Goal: Task Accomplishment & Management: Complete application form

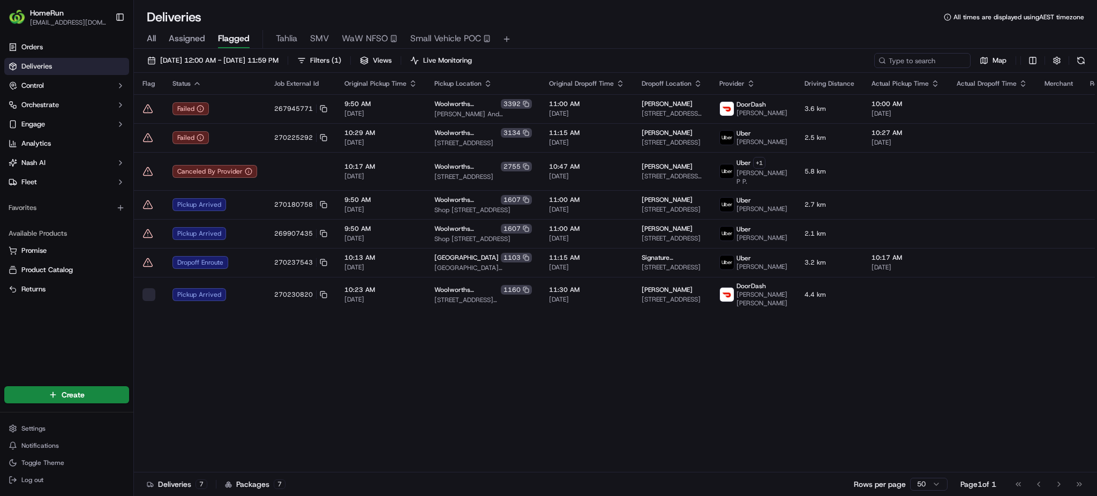
click at [154, 35] on span "All" at bounding box center [151, 38] width 9 height 13
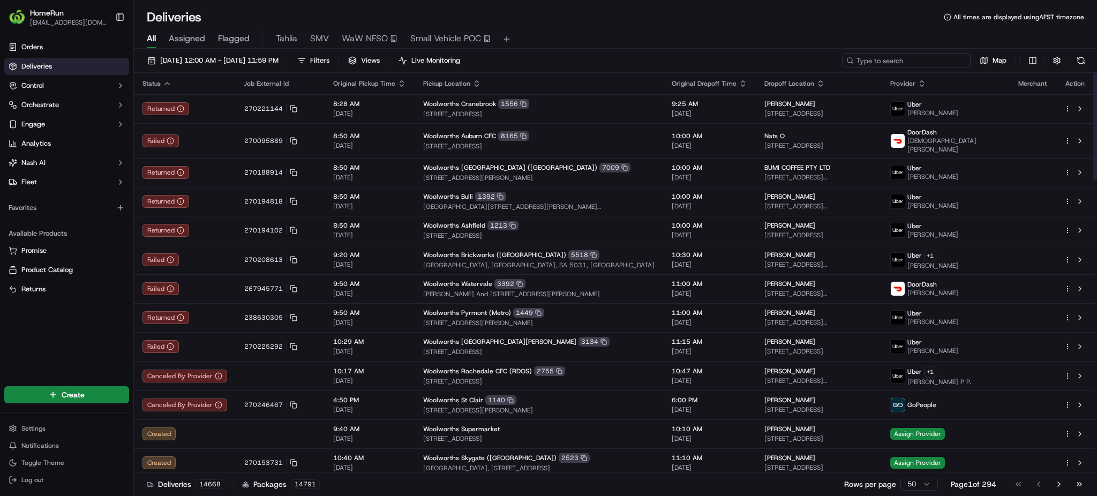
click at [903, 58] on input at bounding box center [906, 60] width 129 height 15
paste input "268548309"
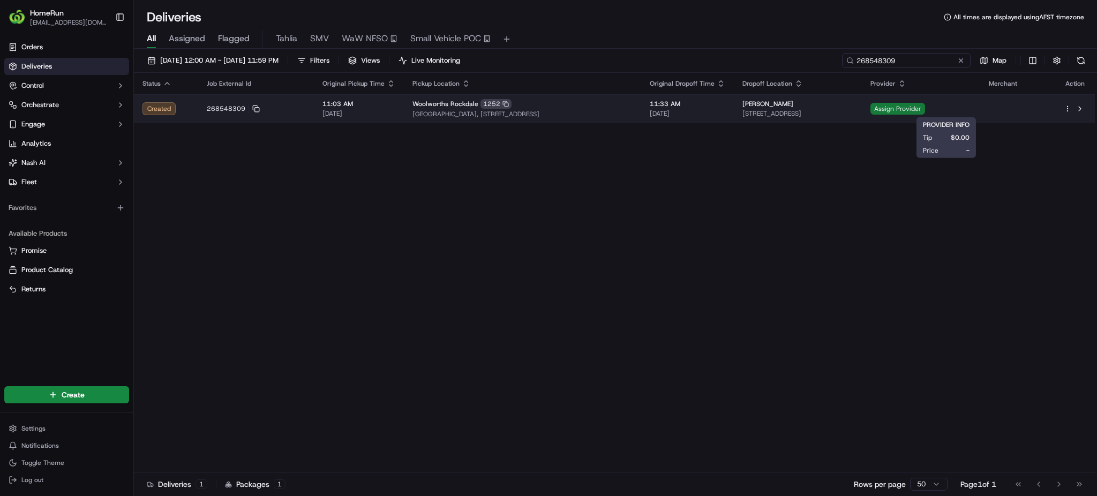
type input "268548309"
click at [925, 107] on span "Assign Provider" at bounding box center [897, 109] width 55 height 12
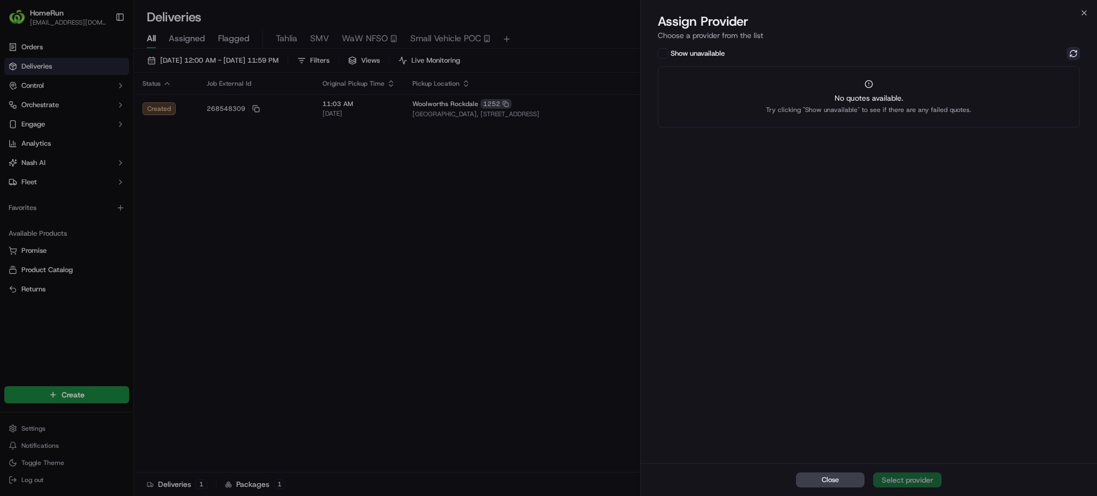
click at [1069, 52] on button at bounding box center [1073, 53] width 13 height 13
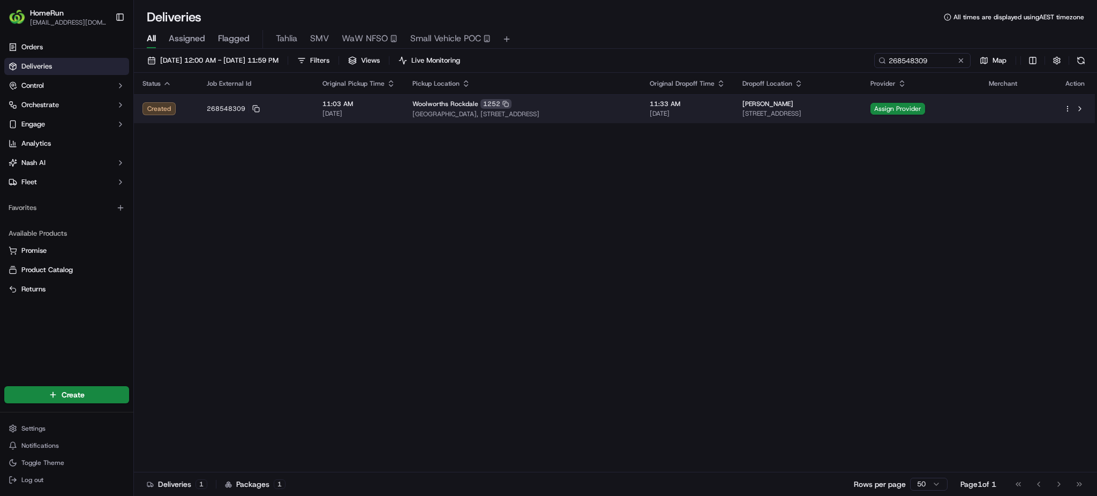
click at [510, 105] on div "Woolworths Rockdale 1252" at bounding box center [522, 104] width 220 height 10
click at [349, 100] on span "11:03 AM" at bounding box center [358, 104] width 73 height 9
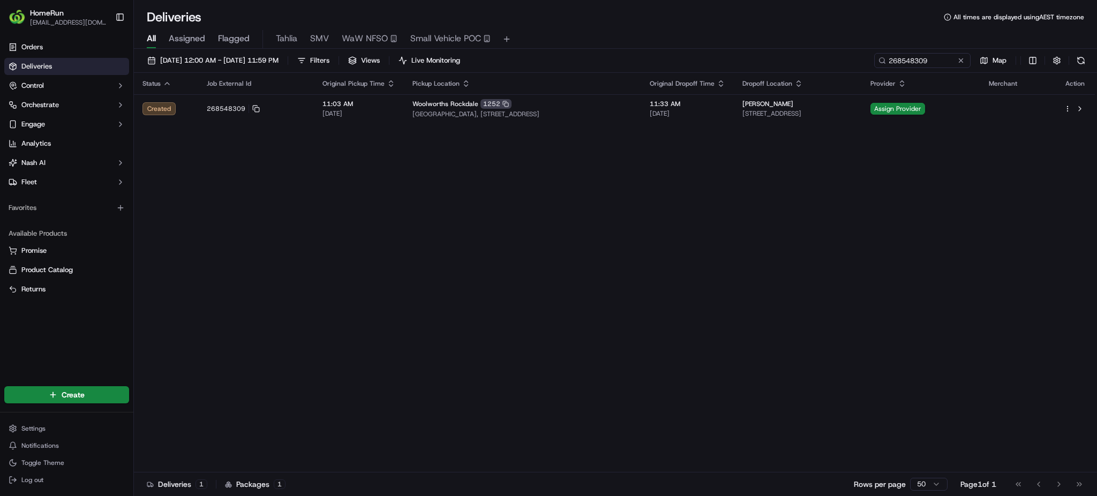
click at [603, 270] on div "Status Job External Id Original Pickup Time Pickup Location Original Dropoff Ti…" at bounding box center [614, 273] width 961 height 400
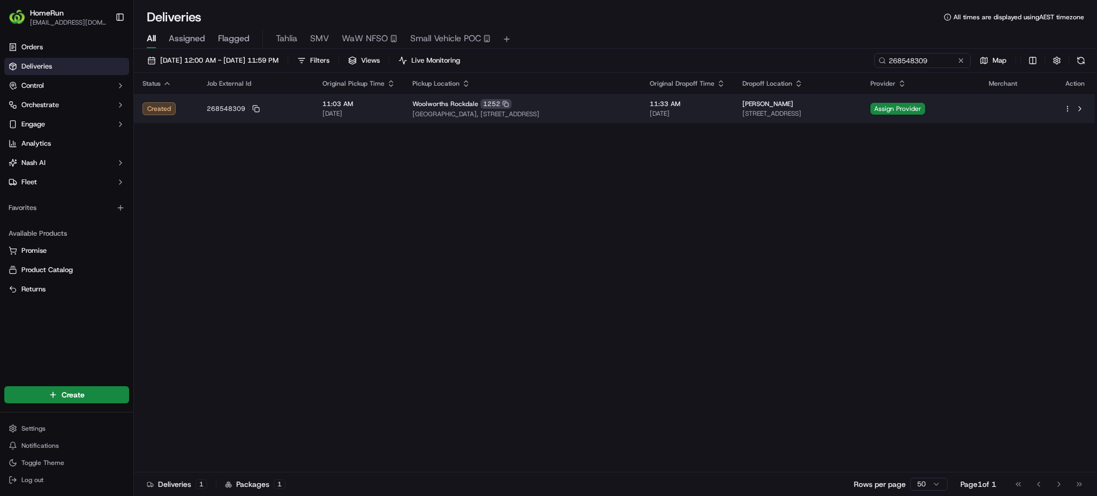
click at [601, 100] on div "Woolworths Rockdale 1252" at bounding box center [522, 104] width 220 height 10
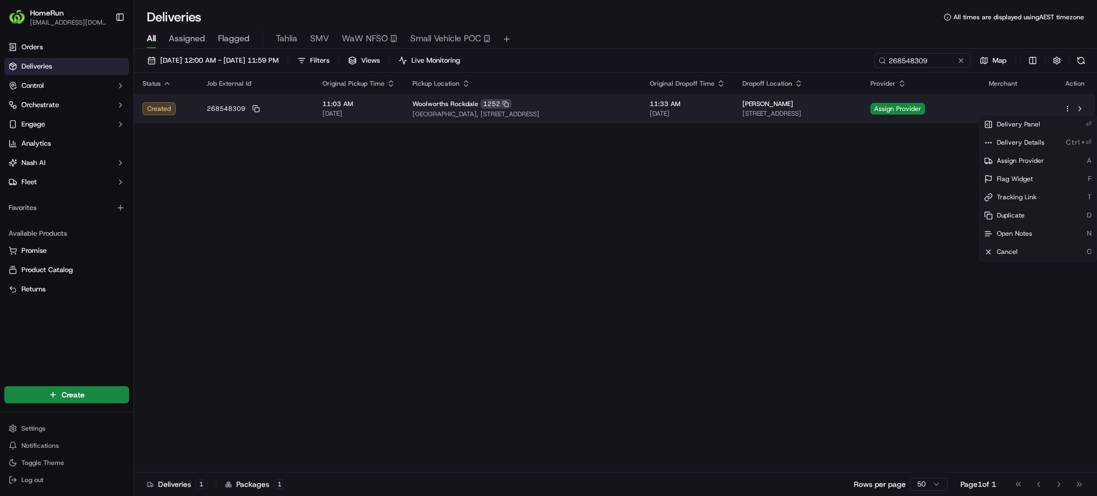
click at [1066, 111] on html "HomeRun tmundy1@woolworths.com.au Toggle Sidebar Orders Deliveries Control Orch…" at bounding box center [548, 248] width 1097 height 496
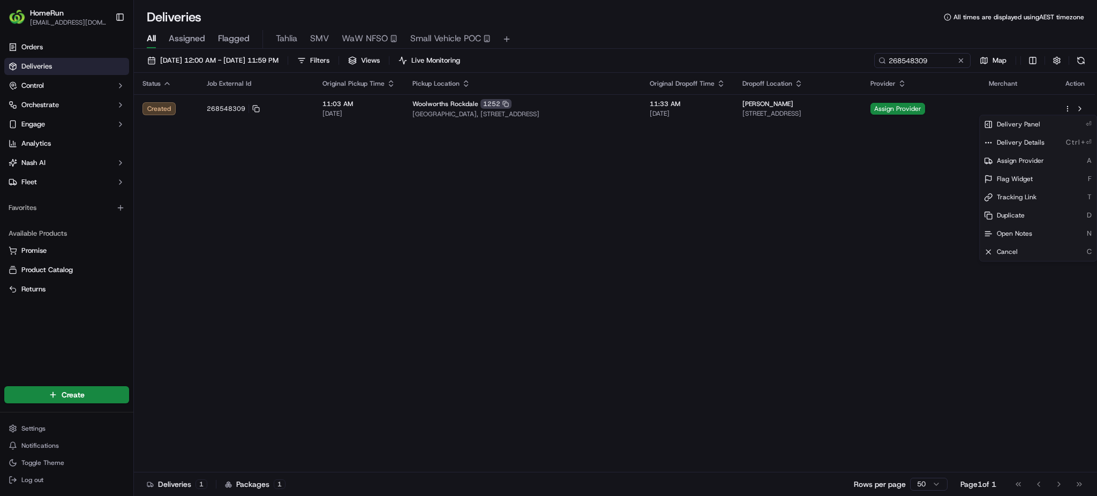
click at [604, 114] on html "HomeRun tmundy1@woolworths.com.au Toggle Sidebar Orders Deliveries Control Orch…" at bounding box center [548, 248] width 1097 height 496
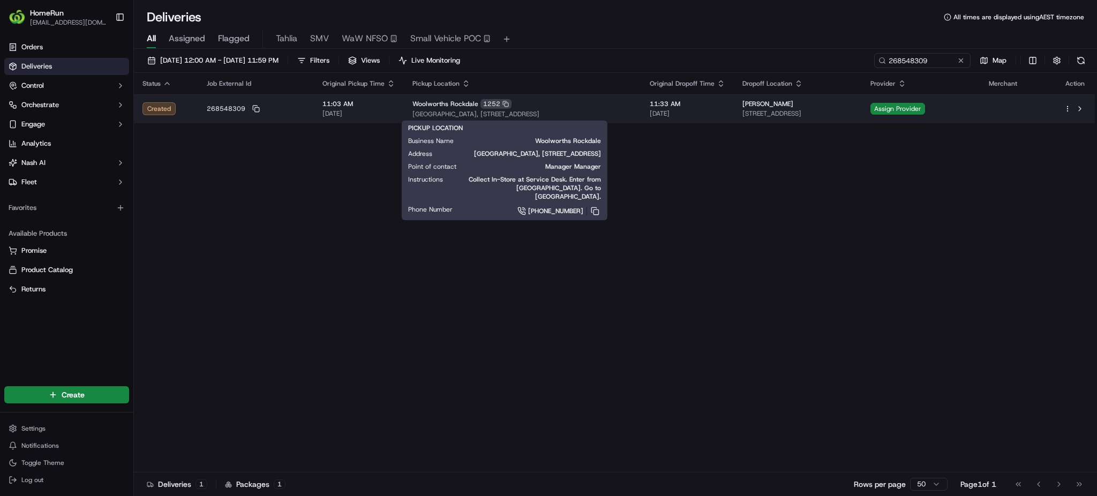
click at [603, 112] on span "[GEOGRAPHIC_DATA], [STREET_ADDRESS]" at bounding box center [522, 114] width 220 height 9
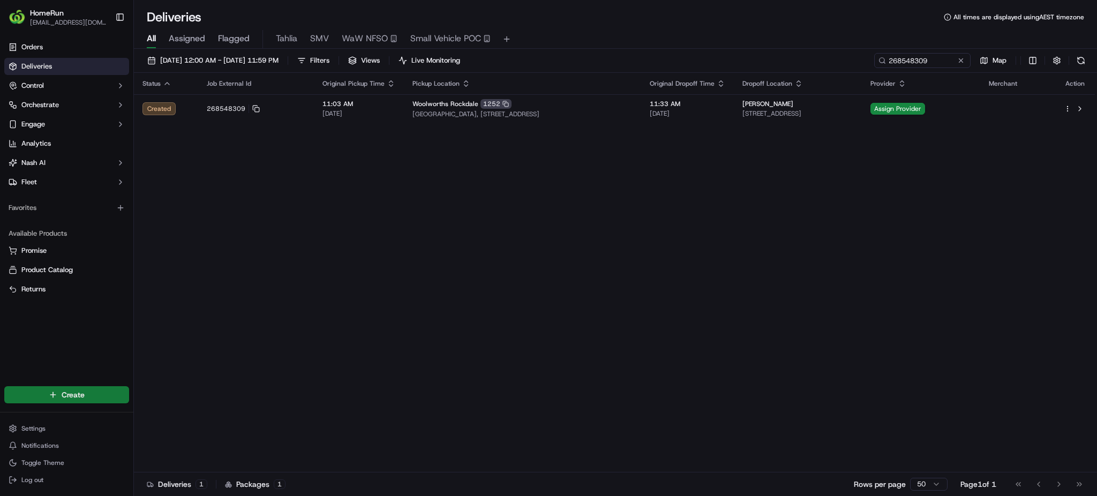
click at [57, 397] on html "HomeRun tmundy1@woolworths.com.au Toggle Sidebar Orders Deliveries Control Orch…" at bounding box center [548, 248] width 1097 height 496
drag, startPoint x: 189, startPoint y: 412, endPoint x: 234, endPoint y: 413, distance: 44.5
click at [189, 412] on link "Delivery" at bounding box center [193, 414] width 119 height 19
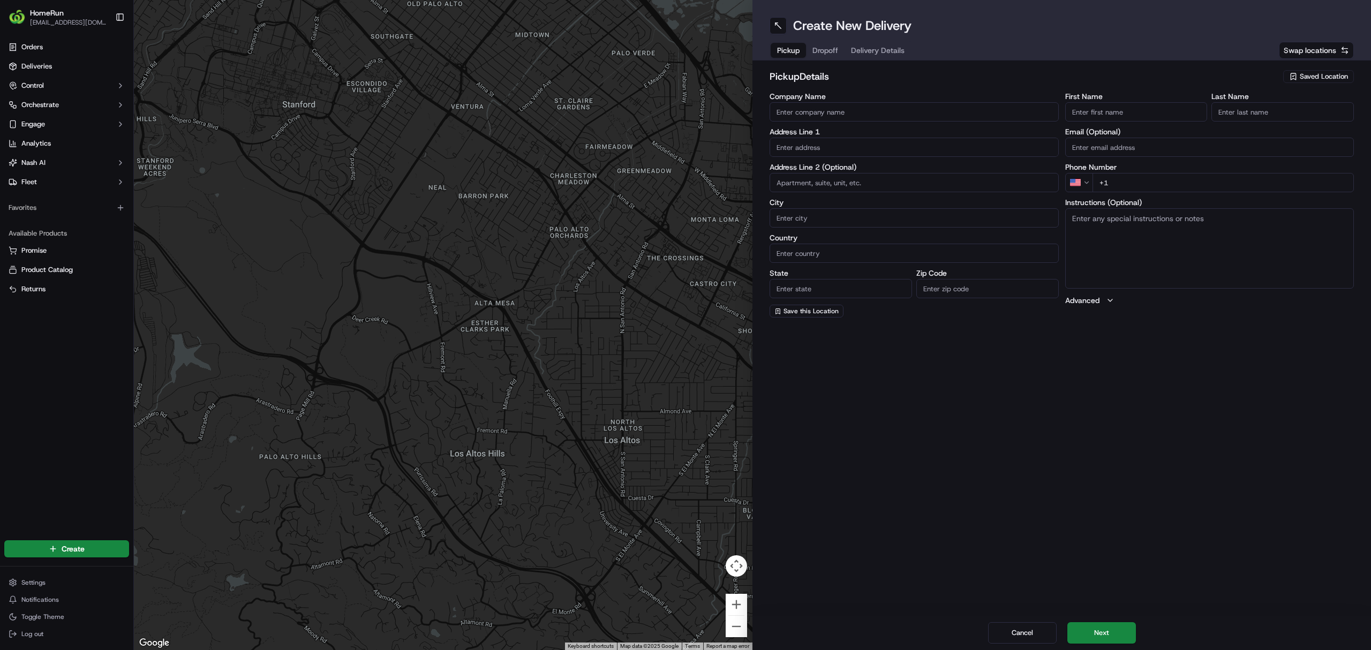
click at [1096, 77] on span "Saved Location" at bounding box center [1324, 77] width 48 height 10
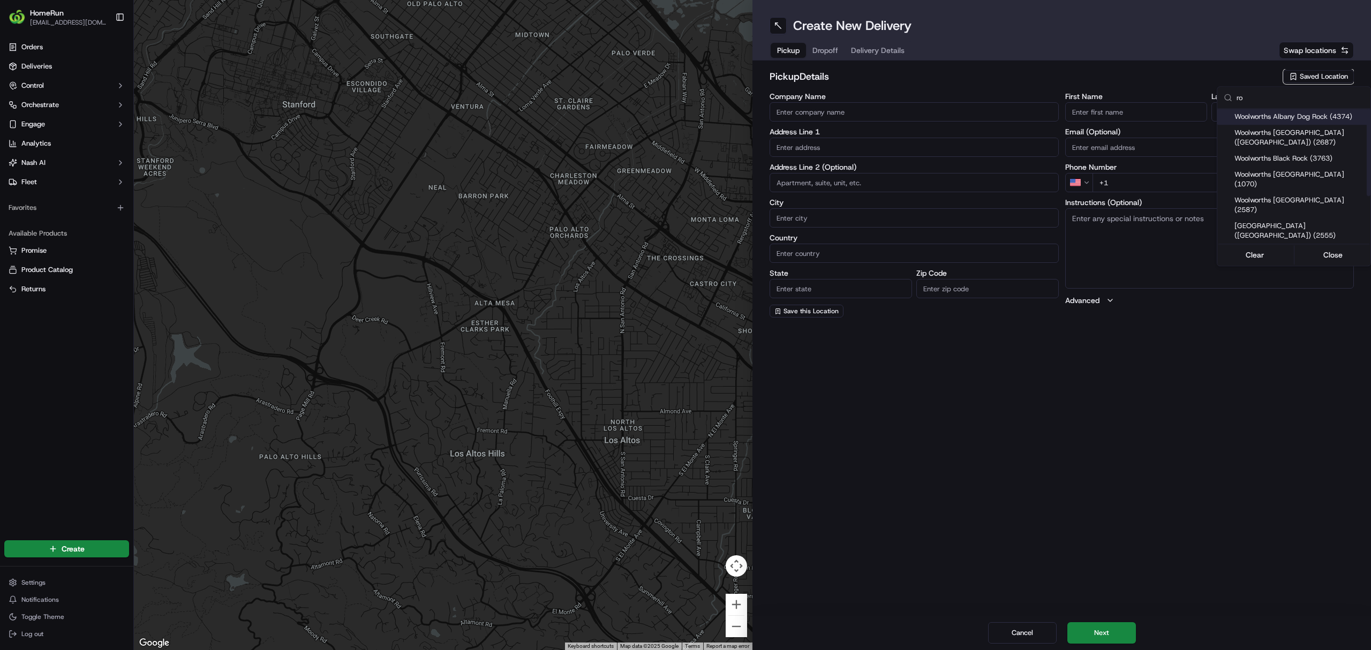
type input "r"
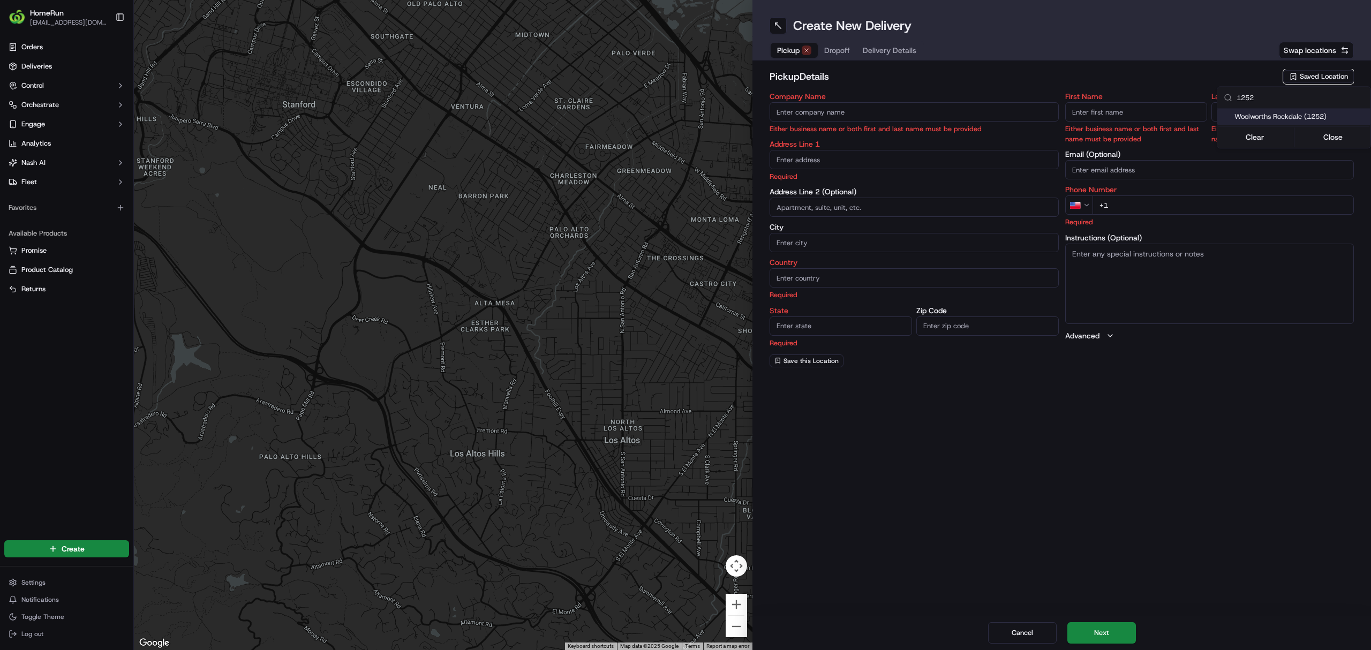
type input "1252"
click at [1096, 118] on span "Woolworths Rockdale (1252)" at bounding box center [1301, 117] width 132 height 10
type input "Woolworths Rockdale"
type input "Rockdale Plaza, 1 Rockdale Plaza Drive"
type input "Rockdale"
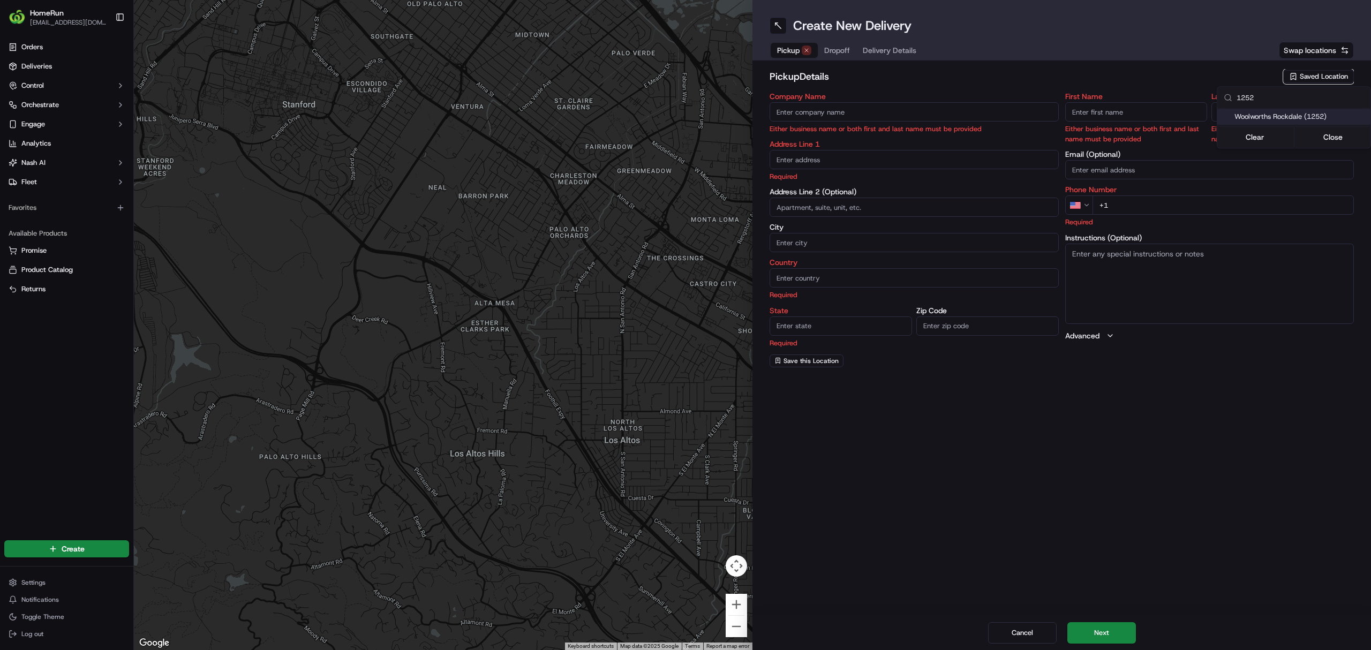
type input "AU"
type input "NSW"
type input "2216"
type input "Manager"
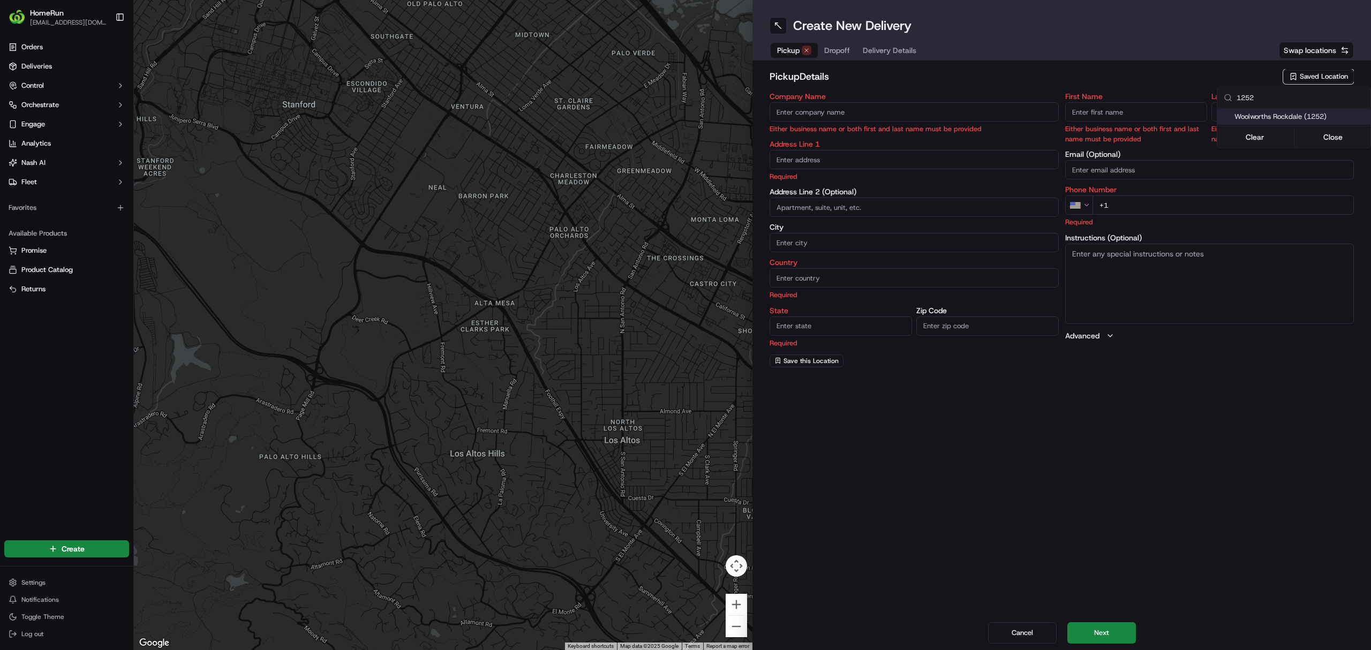
type input "+61 2 8565 9260"
type textarea "Collect In-Store at Service Desk. Enter from Rockdale Plaza Drive. Go to Upper …"
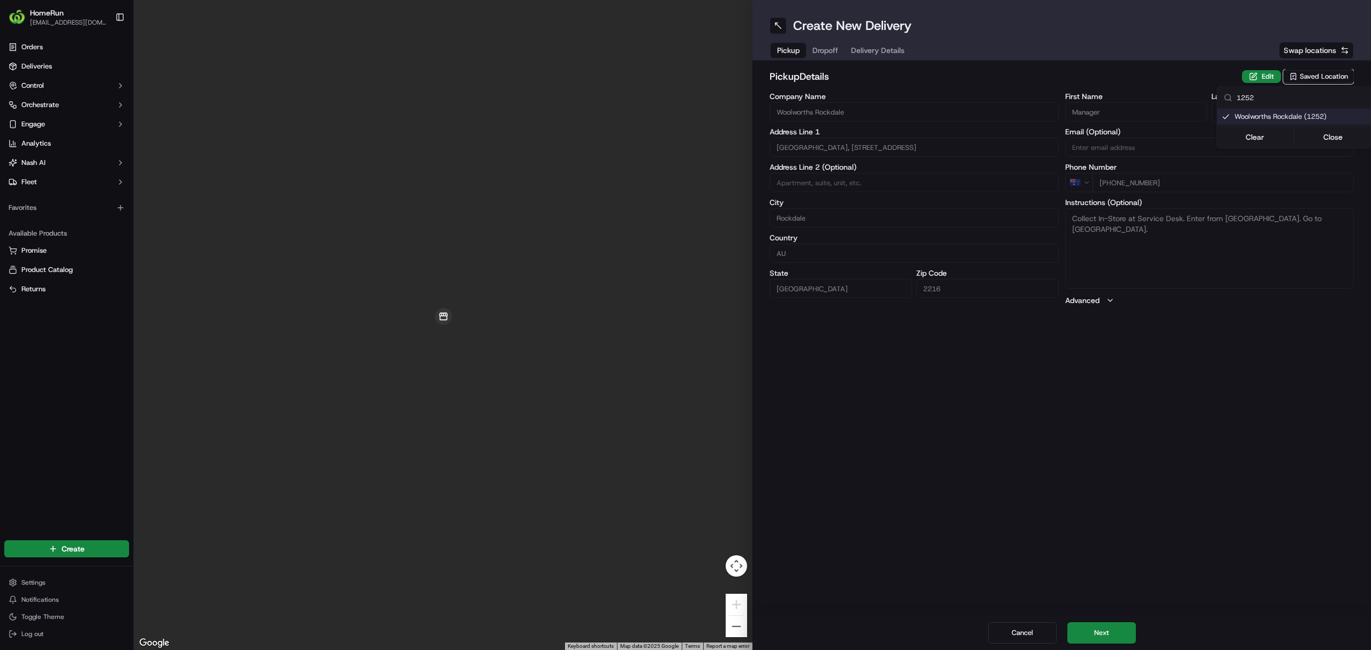
click at [1096, 495] on html "HomeRun tmundy1@woolworths.com.au Toggle Sidebar Orders Deliveries Control Orch…" at bounding box center [685, 325] width 1371 height 650
click at [1096, 495] on button "Next" at bounding box center [1101, 632] width 69 height 21
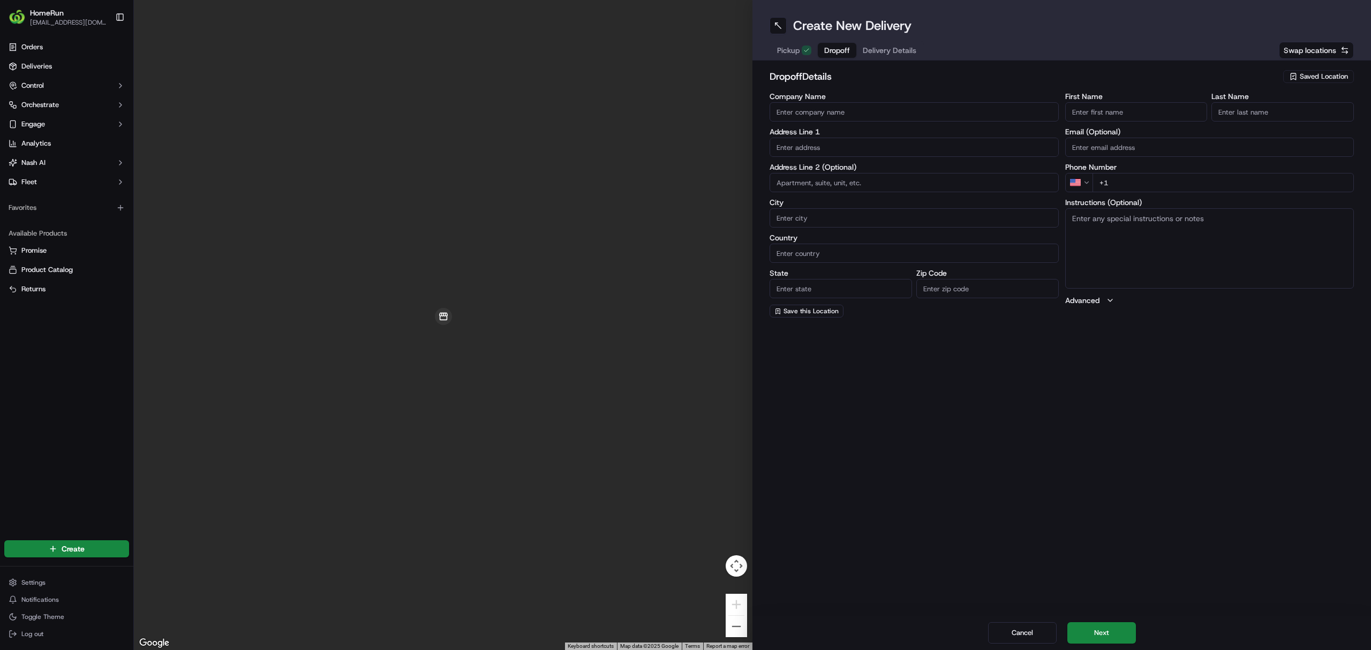
click at [1096, 110] on input "First Name" at bounding box center [1136, 111] width 142 height 19
paste input "Lisa Mclennan"
type input "Lisa"
paste input "Lisa Mclennan"
drag, startPoint x: 1232, startPoint y: 112, endPoint x: 1185, endPoint y: 121, distance: 47.4
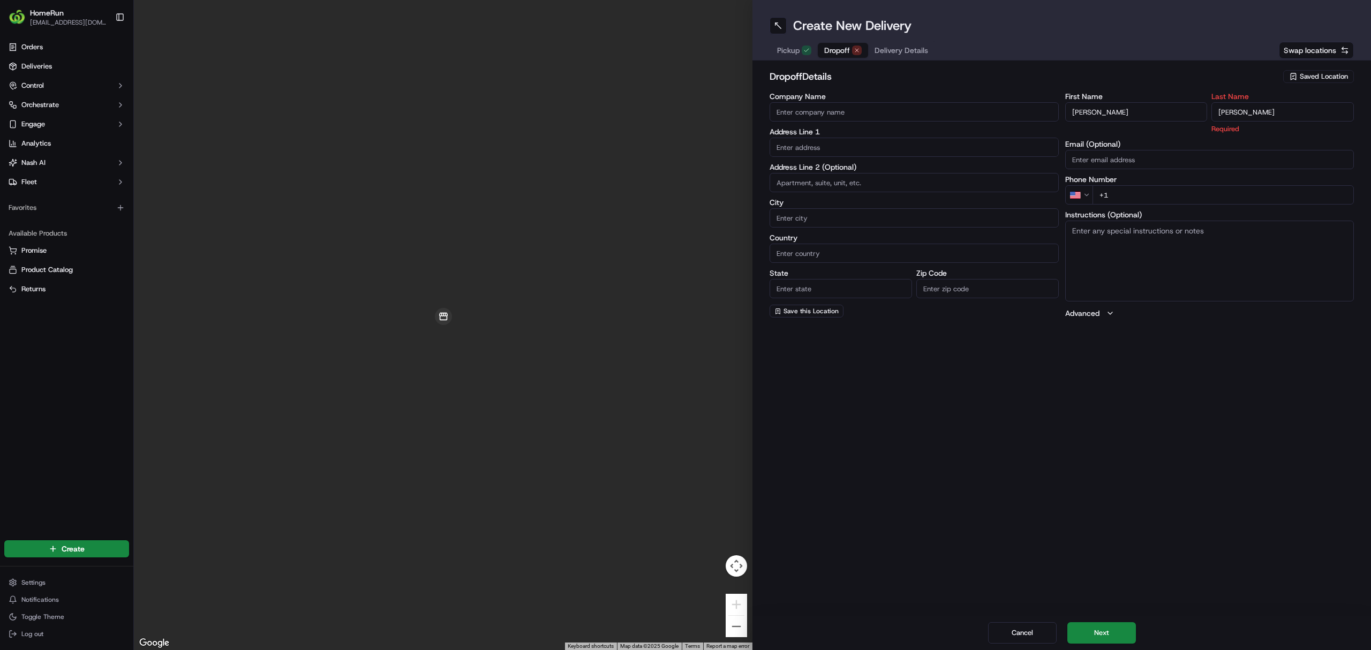
click at [1096, 125] on div "First Name Lisa Last Name Lisa Mclennan Required" at bounding box center [1209, 113] width 289 height 41
type input "Mclennan"
click at [788, 138] on input "text" at bounding box center [914, 147] width 289 height 19
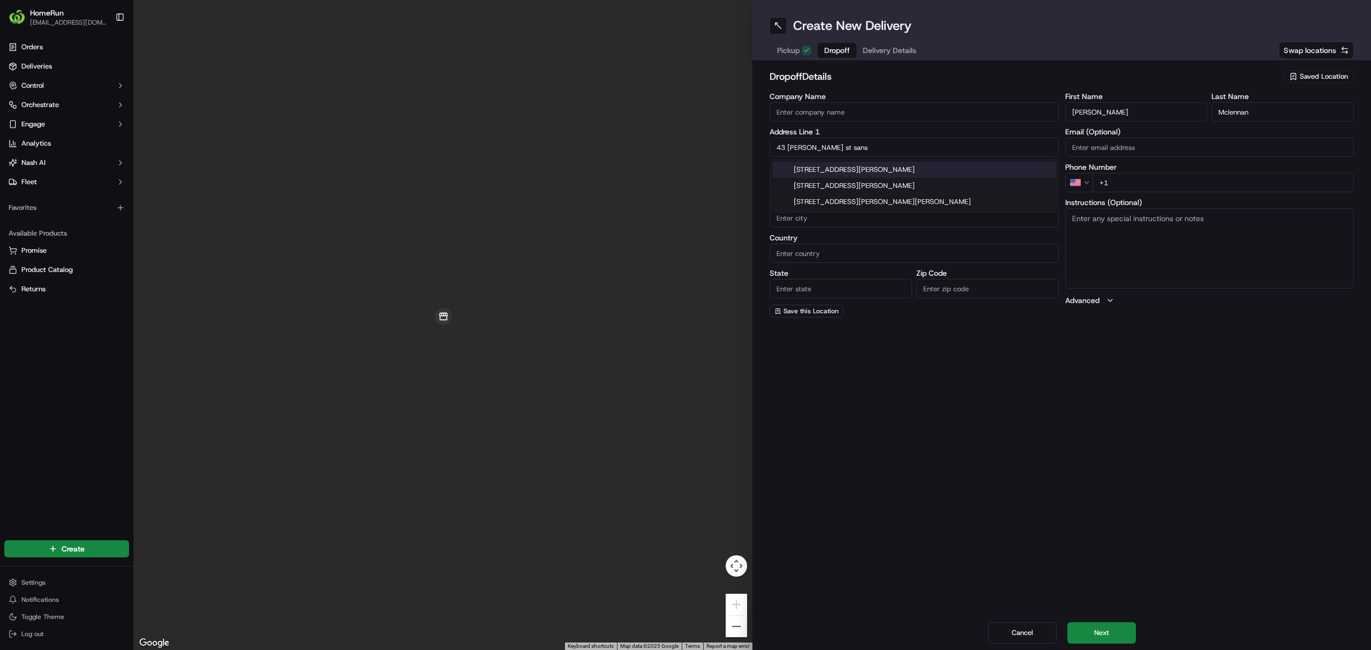
click at [838, 174] on div "43 Griffiths St, Sans Souci NSW, Australia" at bounding box center [914, 170] width 284 height 16
type input "43 Griffiths St, Sans Souci NSW 2219, Australia"
type input "Sans Souci"
type input "Australia"
type input "NSW"
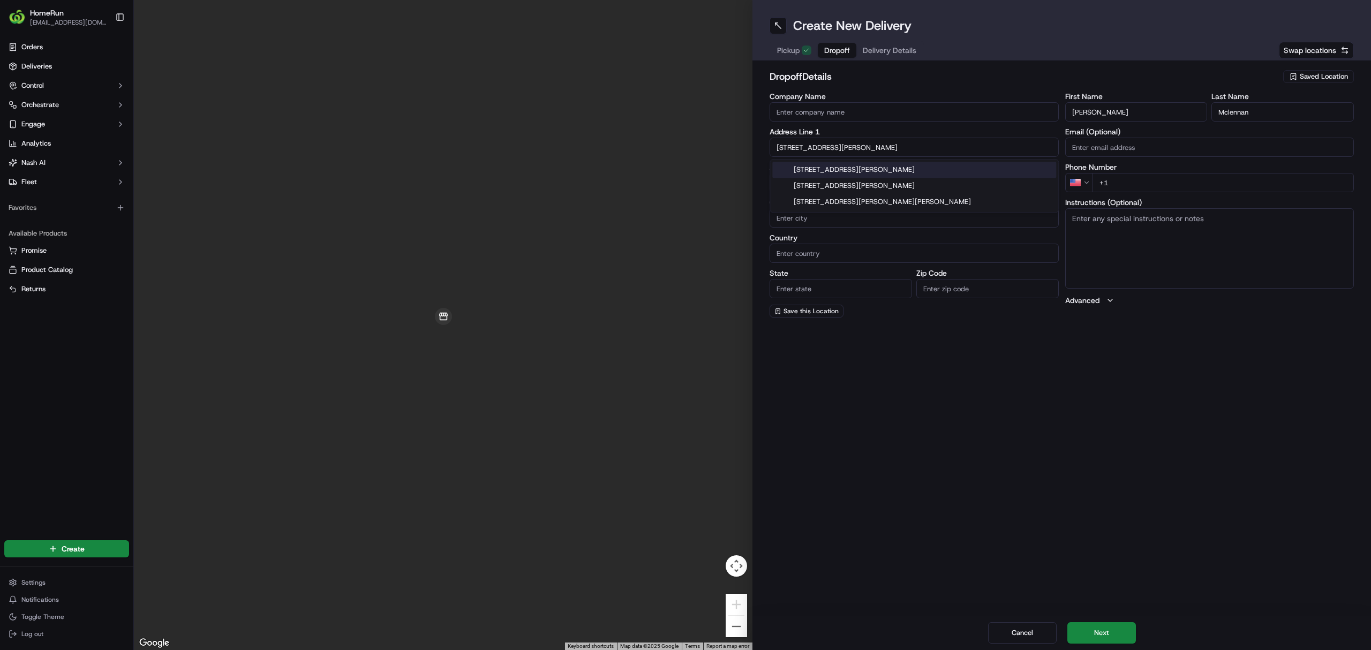
type input "2219"
type input "43 Griffiths Street"
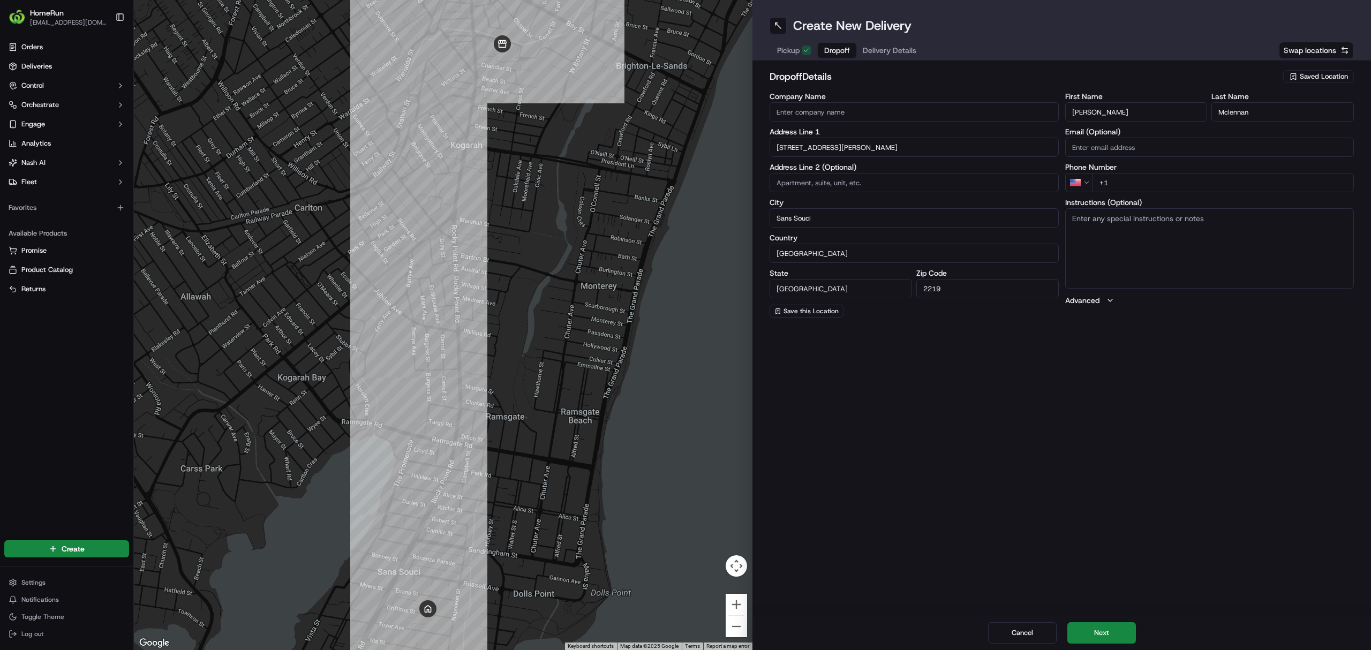
click at [1089, 183] on html "HomeRun tmundy1@woolworths.com.au Toggle Sidebar Orders Deliveries Control Orch…" at bounding box center [685, 325] width 1371 height 650
click at [1096, 179] on input "+61" at bounding box center [1224, 182] width 262 height 19
paste input "0423 975 928"
type input "+61 0423 975 928"
click at [1096, 235] on textarea "Instructions (Optional)" at bounding box center [1209, 248] width 289 height 80
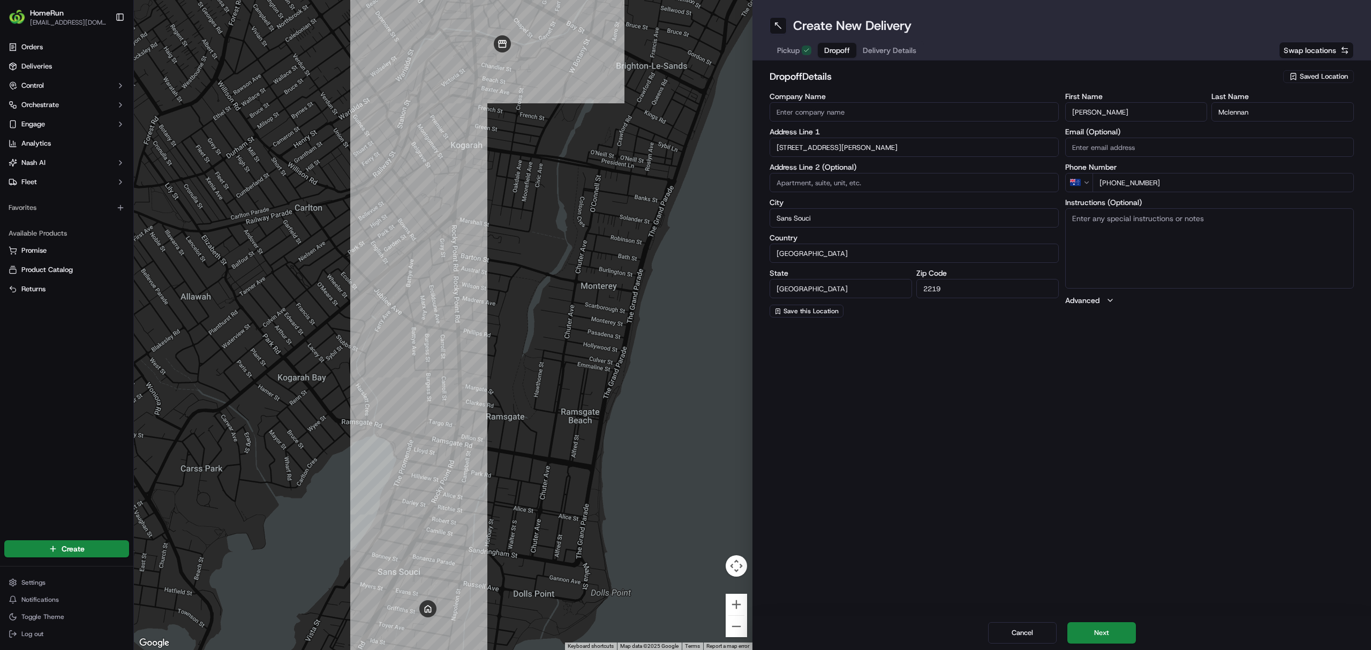
click at [1096, 258] on textarea "Instructions (Optional)" at bounding box center [1209, 248] width 289 height 80
paste textarea "CAN LEAVE UNATTENDED DA: 2173248-268548309 Leave at door. knock on door"
type textarea "CAN LEAVE UNATTENDED DA: 2173248-268548309 Leave at door. knock on door"
click at [1096, 495] on button "Next" at bounding box center [1101, 632] width 69 height 21
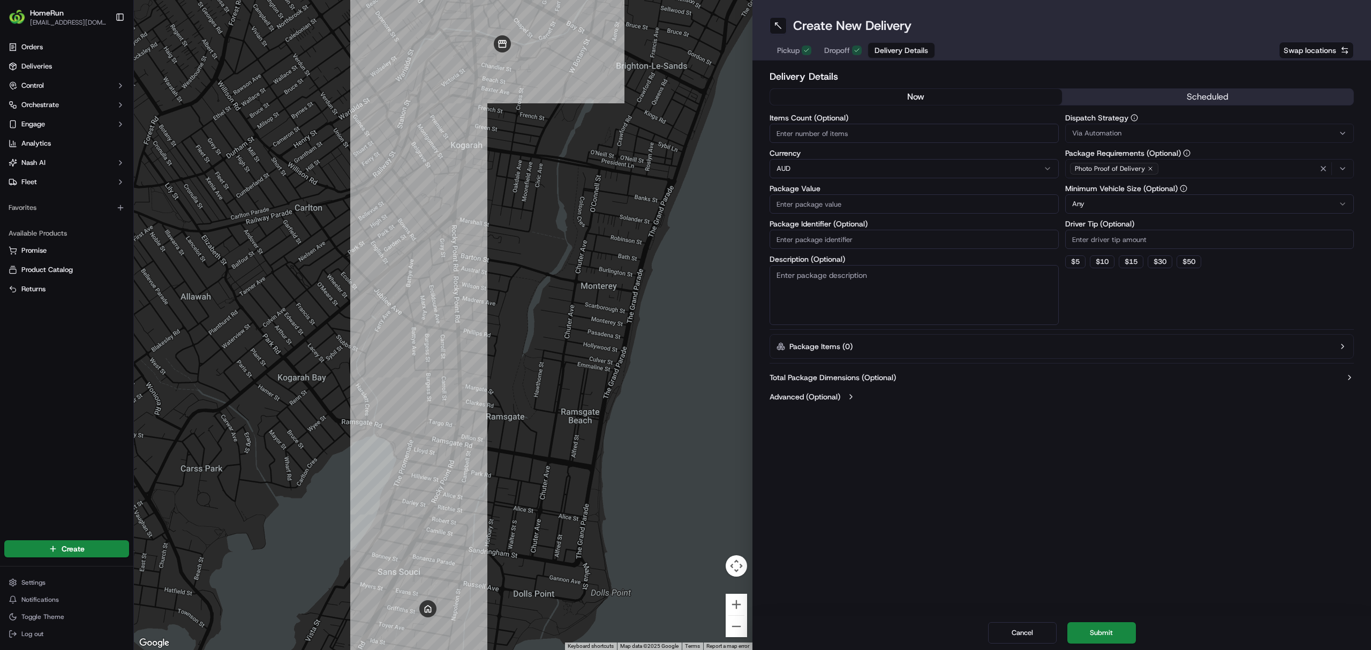
click at [810, 243] on input "Package Identifier (Optional)" at bounding box center [914, 239] width 289 height 19
paste input "268548309"
type input "268548309-1"
click at [852, 206] on input "Package Value" at bounding box center [914, 203] width 289 height 19
click at [850, 206] on input "91" at bounding box center [914, 203] width 289 height 19
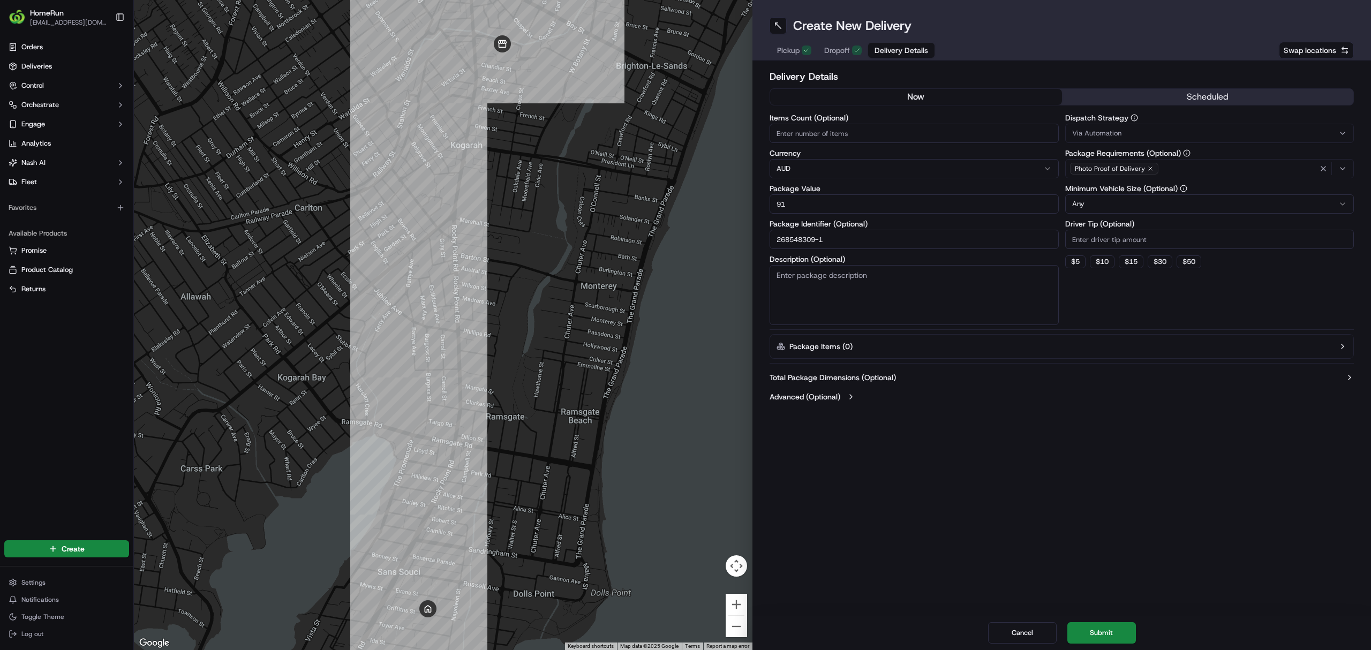
click at [850, 206] on input "91" at bounding box center [914, 203] width 289 height 19
type input "91.65"
click at [868, 286] on textarea "Description (Optional)" at bounding box center [914, 295] width 289 height 60
type textarea "Groceries"
click at [1096, 495] on button "Submit" at bounding box center [1101, 632] width 69 height 21
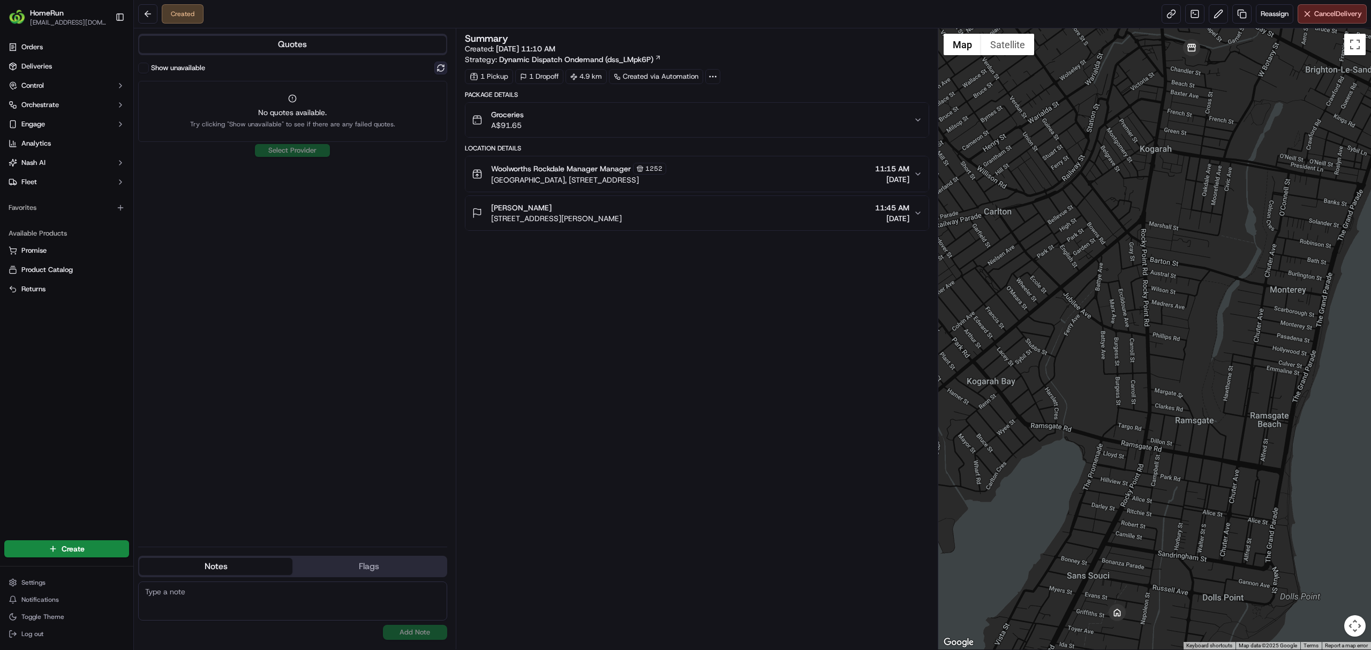
click at [442, 65] on button at bounding box center [440, 68] width 13 height 13
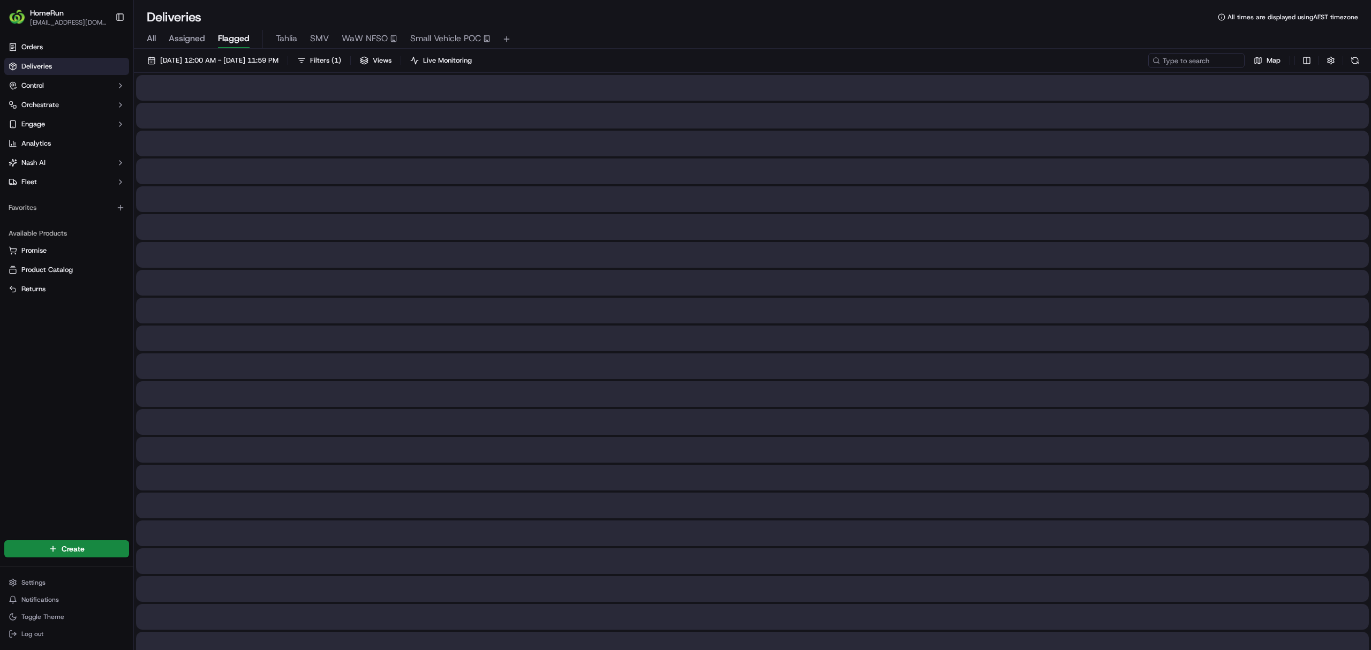
click at [144, 35] on div "All Assigned Flagged Tahlia SMV WaW NFSO Small Vehicle POC" at bounding box center [752, 39] width 1237 height 19
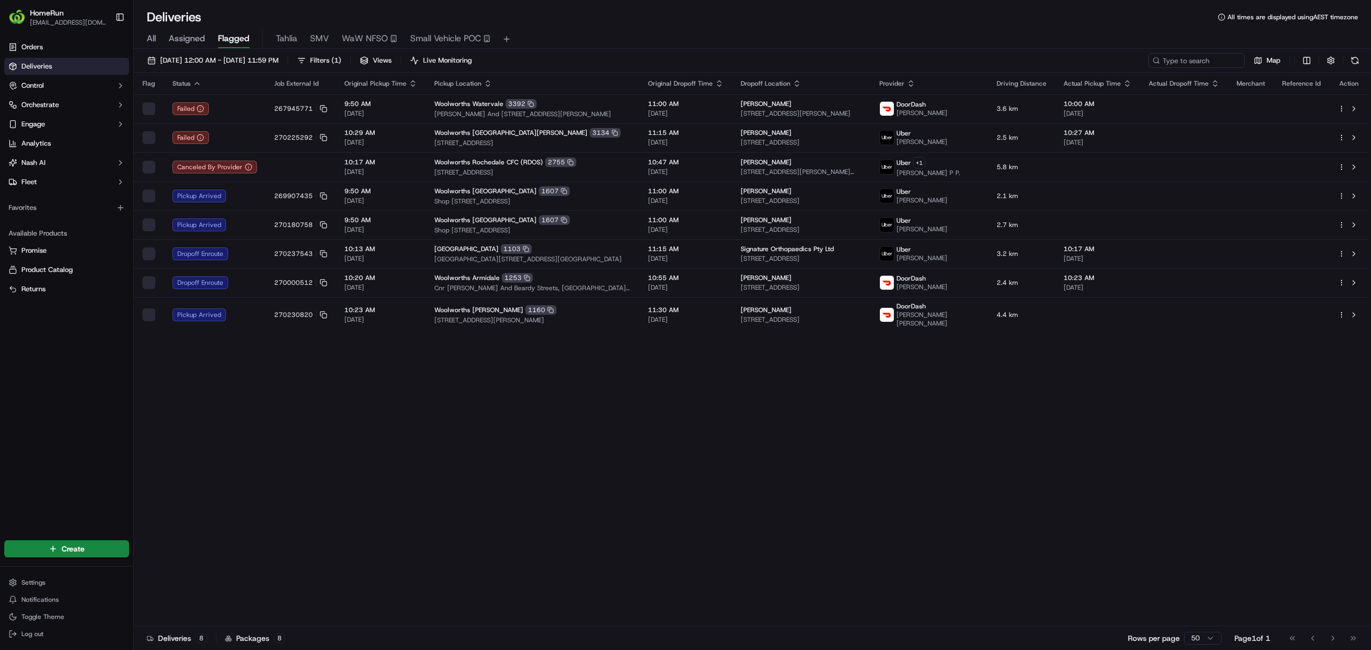
drag, startPoint x: 148, startPoint y: 41, endPoint x: 262, endPoint y: 56, distance: 115.1
click at [149, 41] on span "All" at bounding box center [151, 38] width 9 height 13
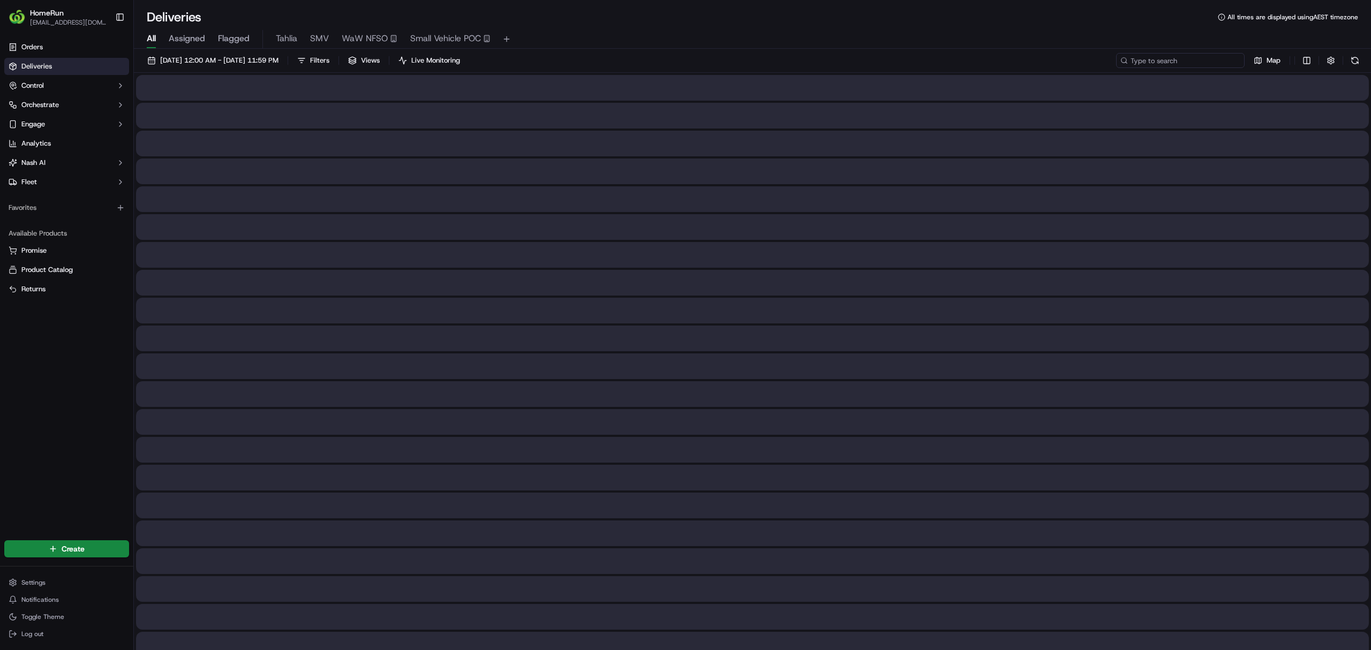
click at [1189, 60] on input at bounding box center [1180, 60] width 129 height 15
paste input "268548309"
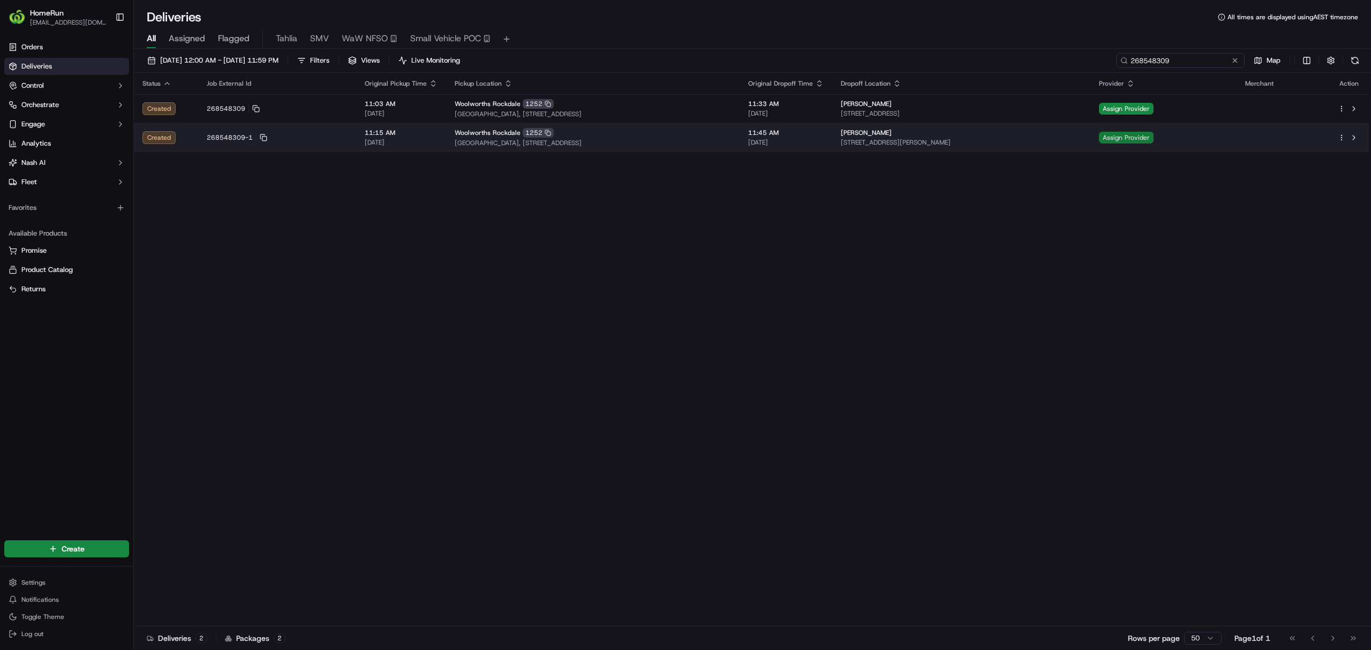
type input "268548309"
click at [1154, 138] on span "Assign Provider" at bounding box center [1126, 138] width 55 height 12
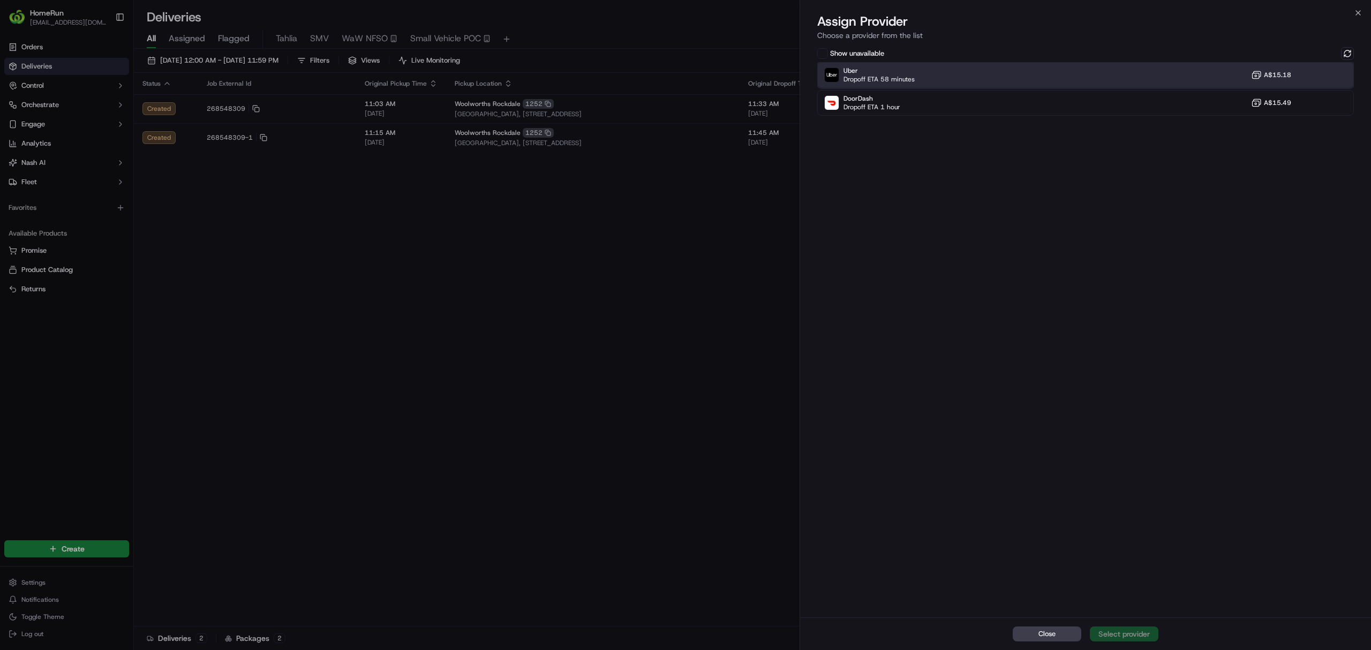
click at [1208, 70] on div "Uber Dropoff ETA 58 minutes A$15.18" at bounding box center [1085, 75] width 537 height 26
click at [1127, 634] on div "Assign Provider" at bounding box center [1124, 634] width 52 height 11
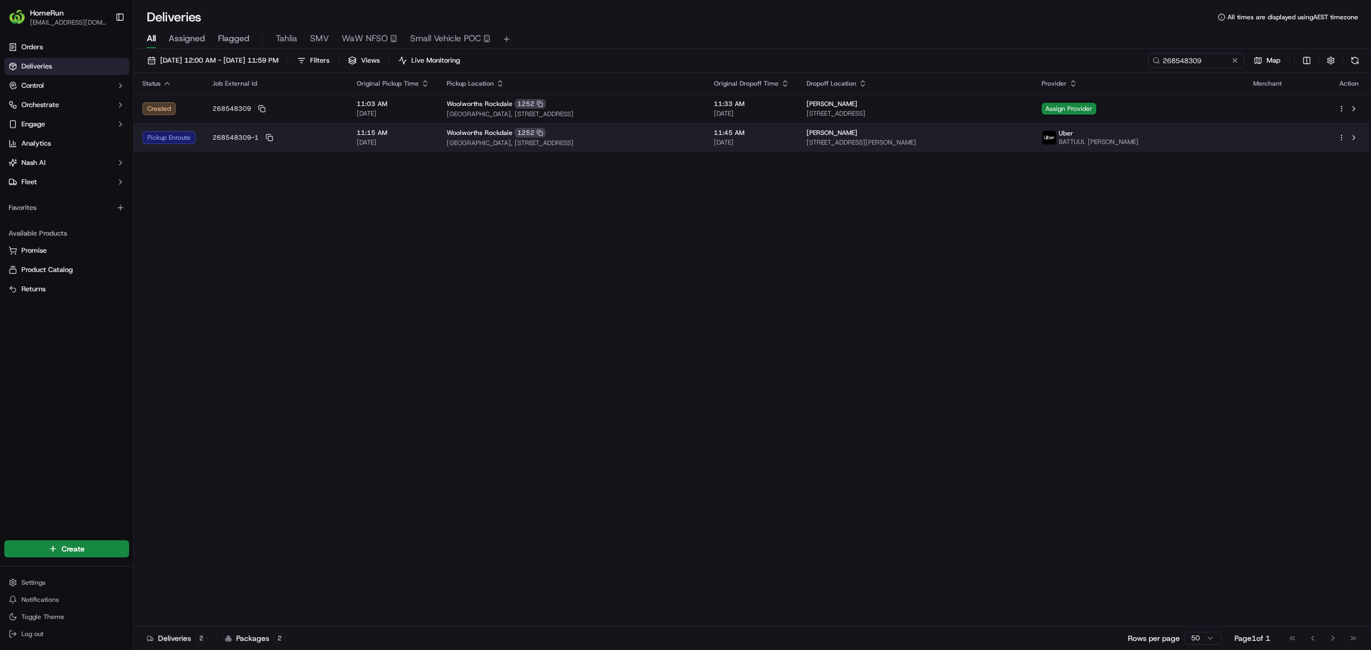
click at [316, 142] on td "268548309-1" at bounding box center [276, 137] width 144 height 29
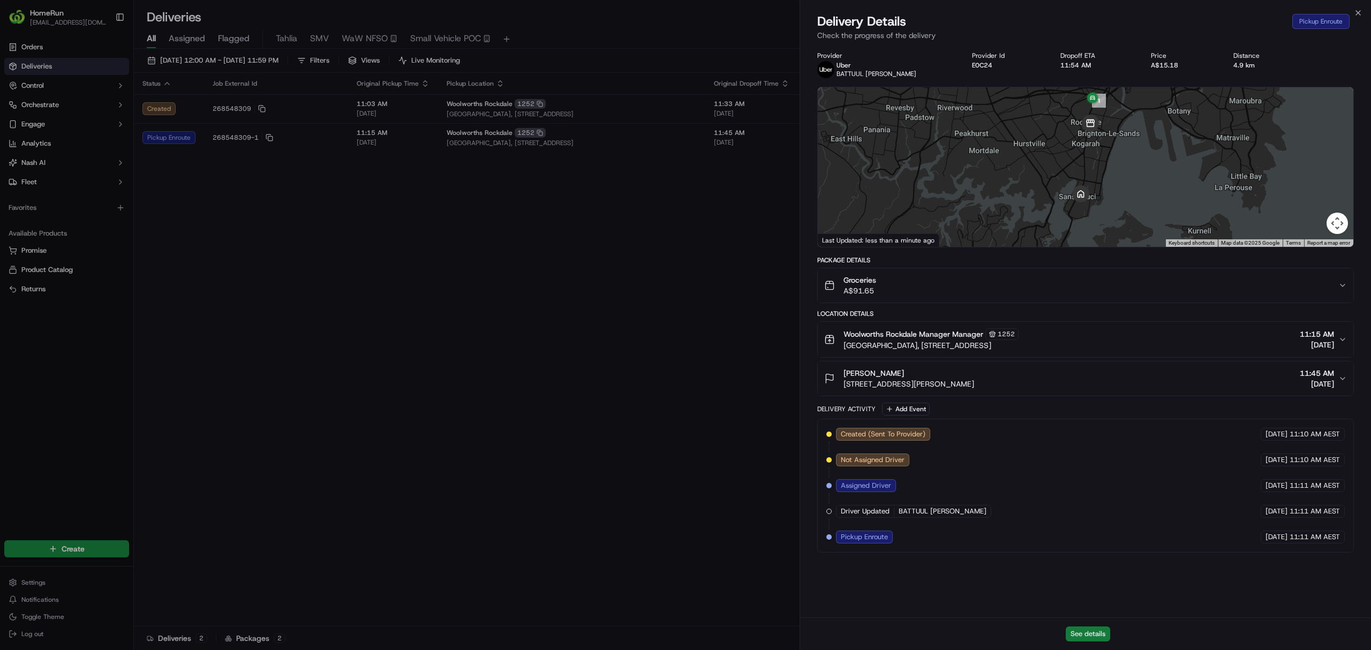
click at [1099, 630] on button "See details" at bounding box center [1088, 634] width 44 height 15
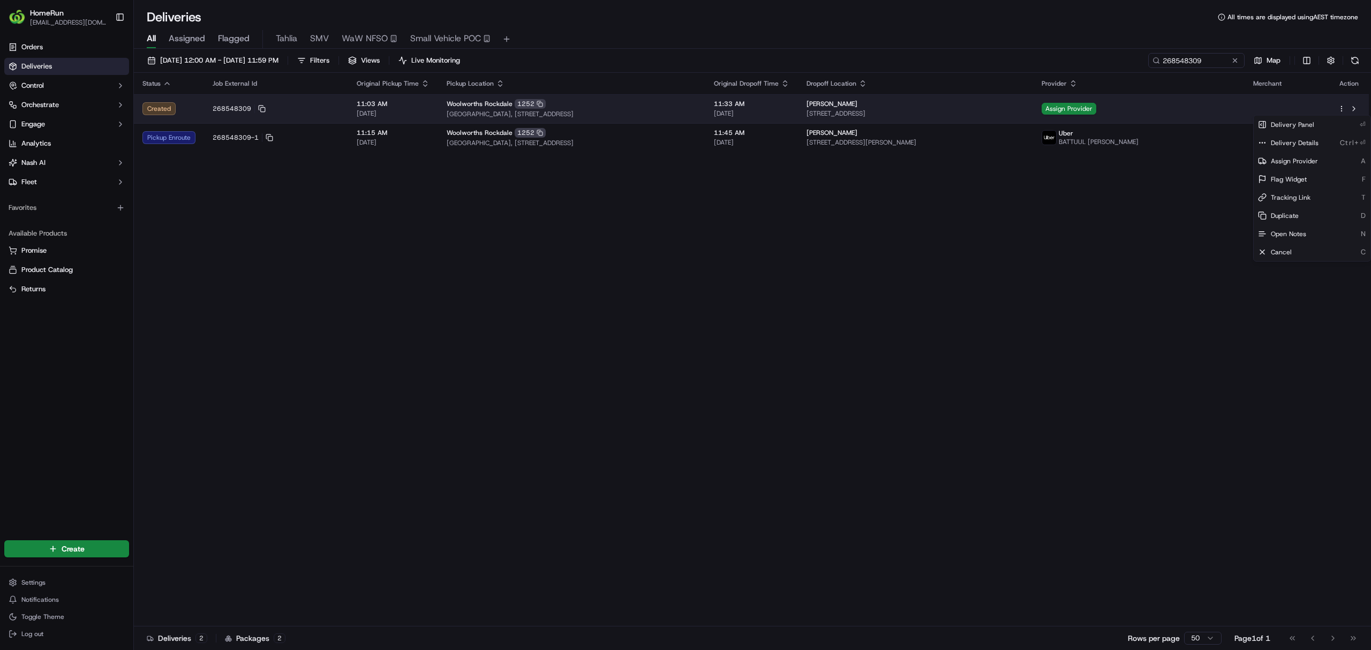
click at [1346, 108] on html "HomeRun tmundy1@woolworths.com.au Toggle Sidebar Orders Deliveries Control Orch…" at bounding box center [685, 325] width 1371 height 650
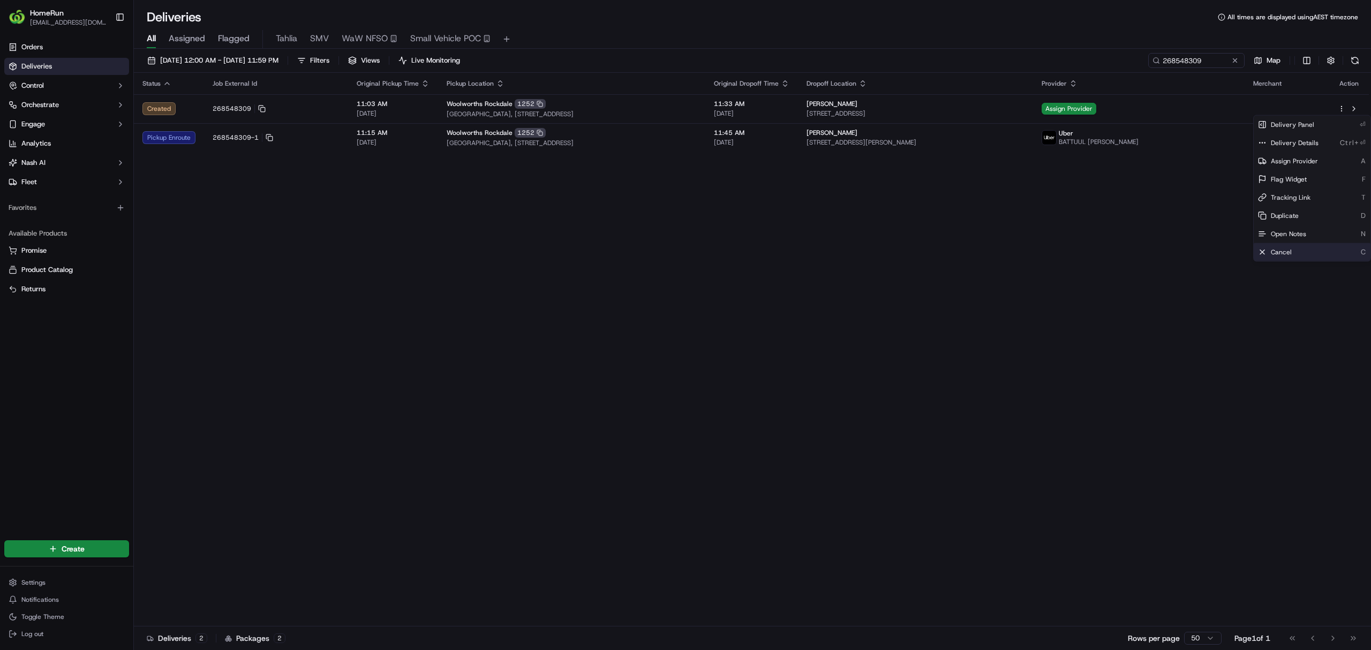
click at [1282, 245] on div "Cancel C" at bounding box center [1312, 252] width 117 height 18
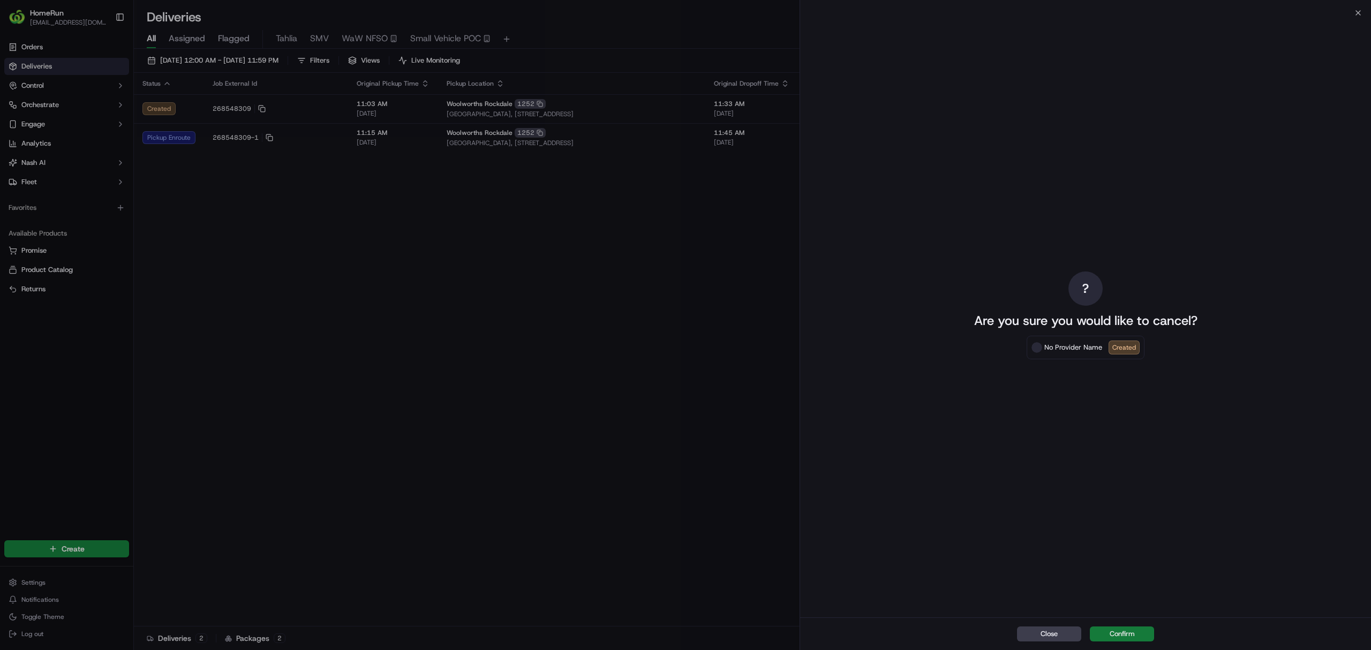
click at [1123, 633] on button "Confirm" at bounding box center [1122, 634] width 64 height 15
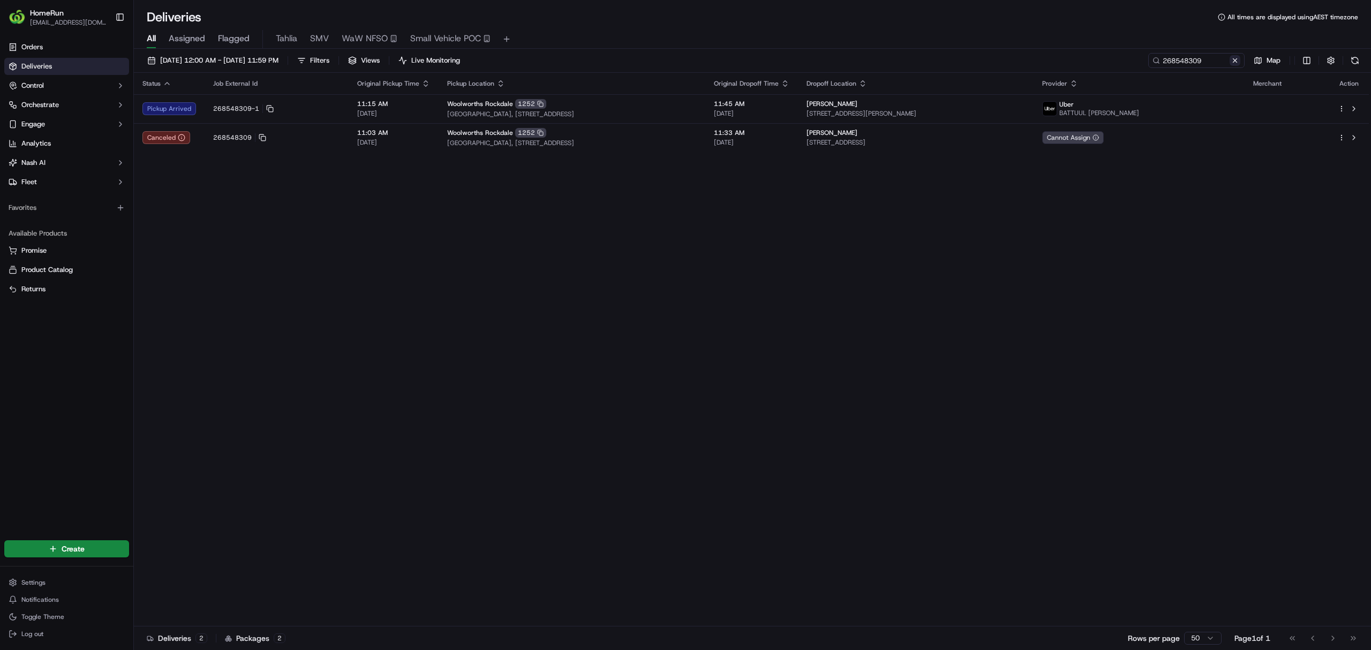
click at [1236, 62] on button at bounding box center [1235, 60] width 11 height 11
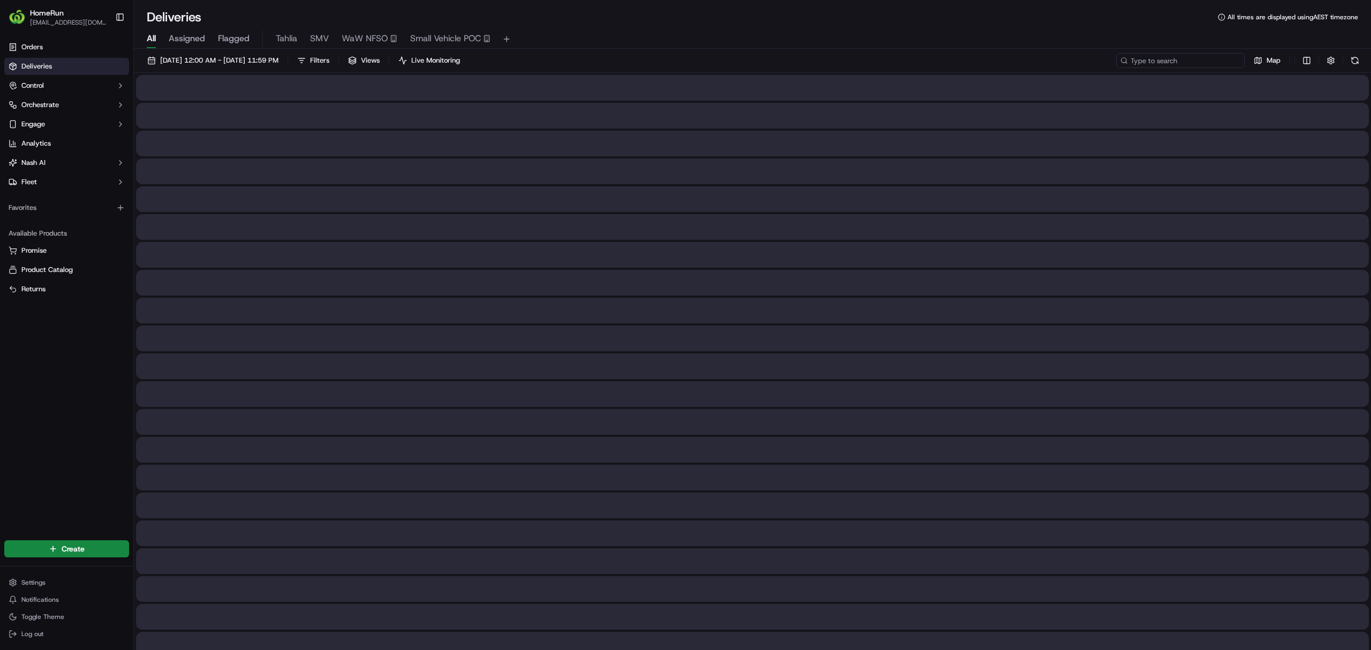
paste input "269029463"
type input "269029463"
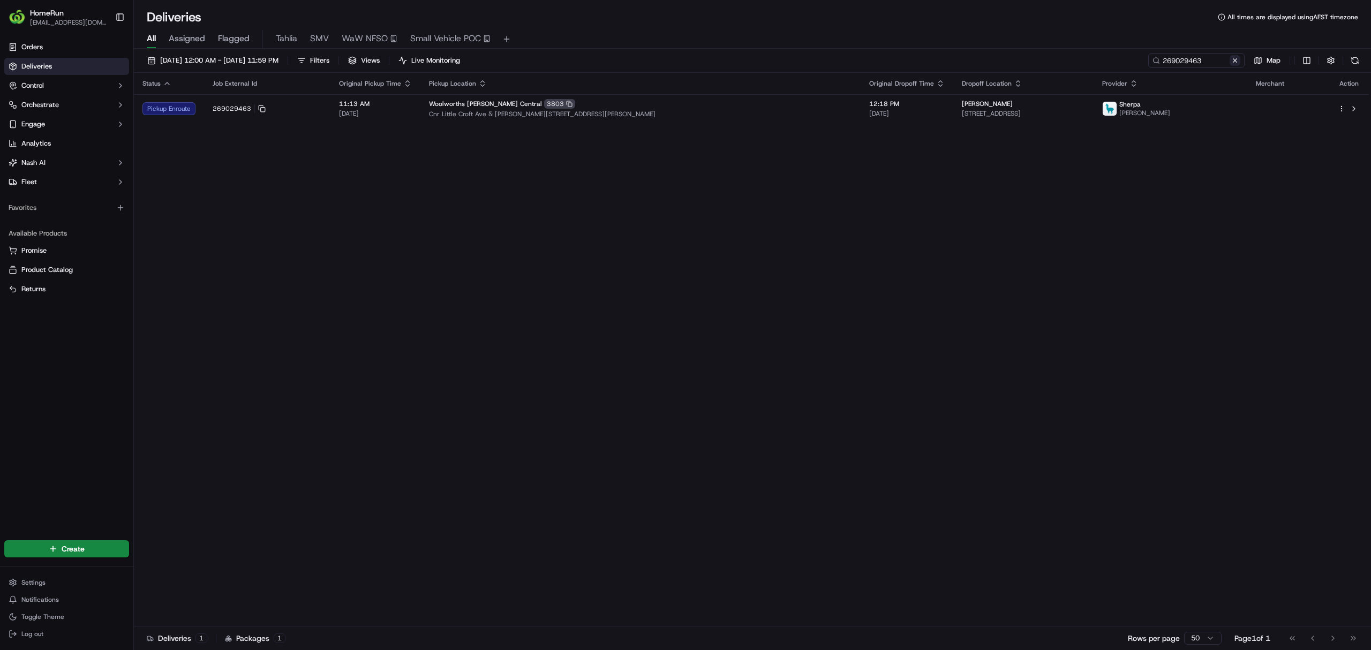
click at [1235, 61] on button at bounding box center [1235, 60] width 11 height 11
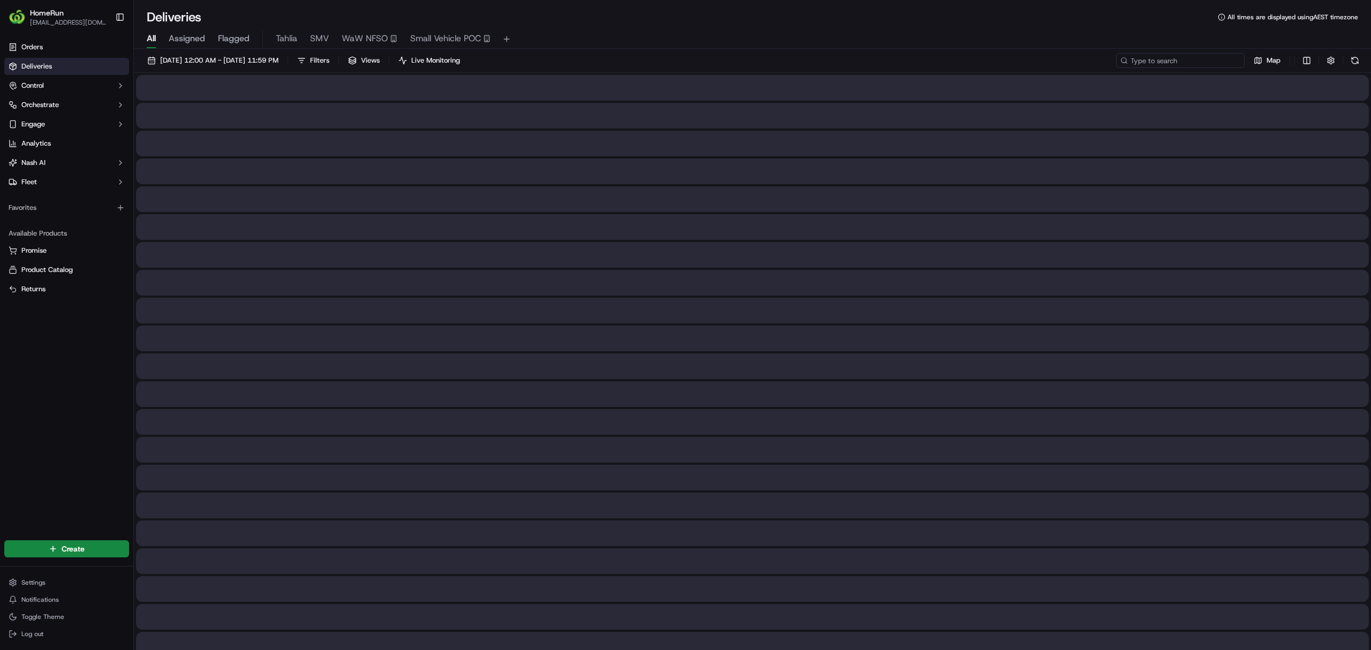
paste input "270184654"
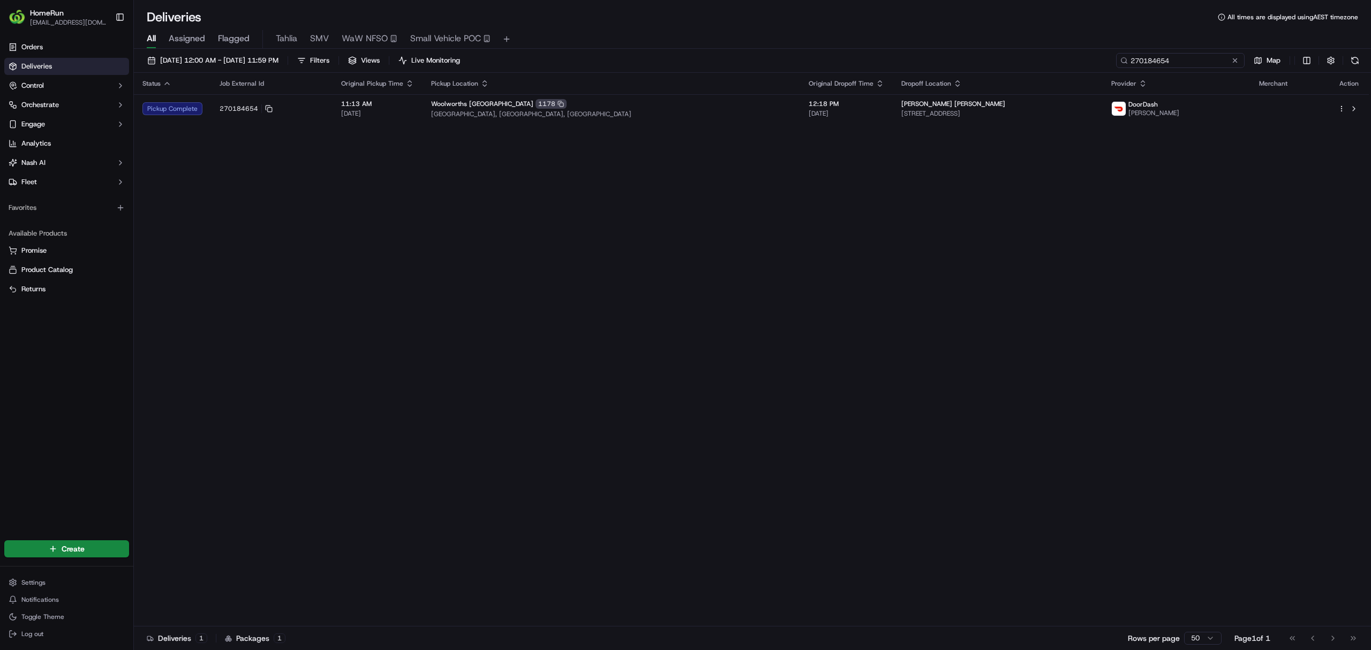
type input "270184654"
click at [1235, 61] on button at bounding box center [1235, 60] width 11 height 11
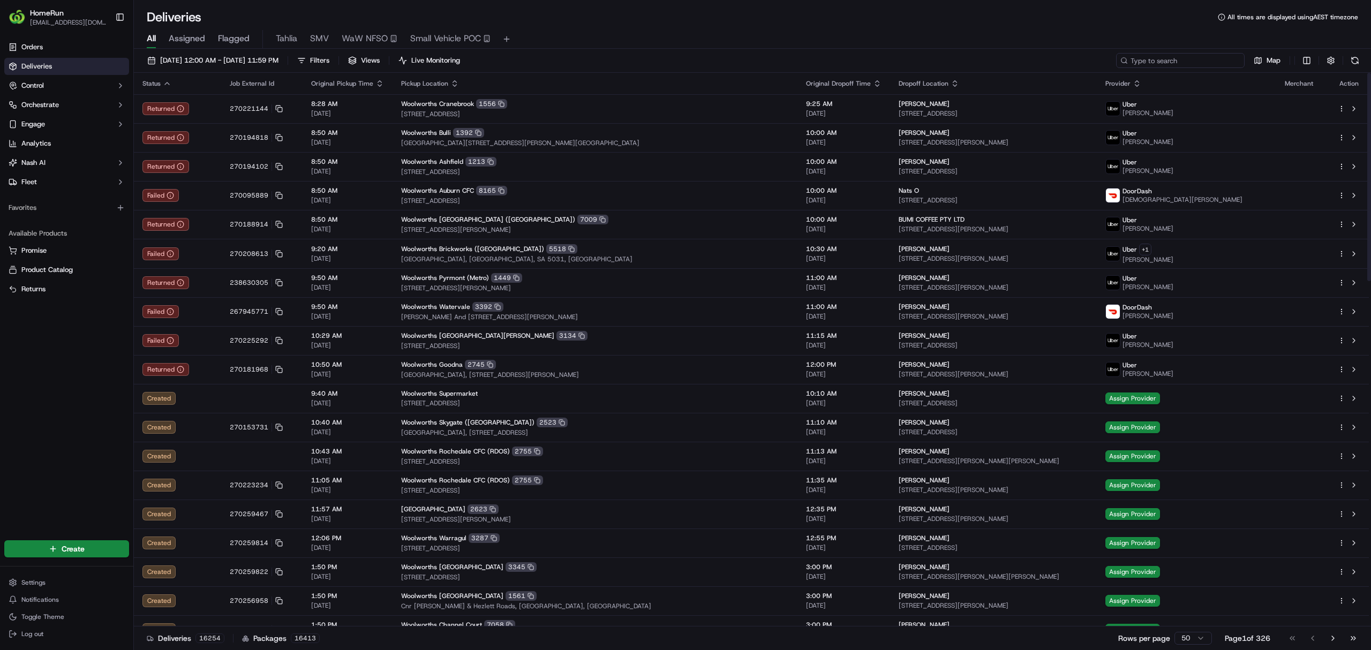
click at [1170, 61] on input at bounding box center [1180, 60] width 129 height 15
paste input "12831136"
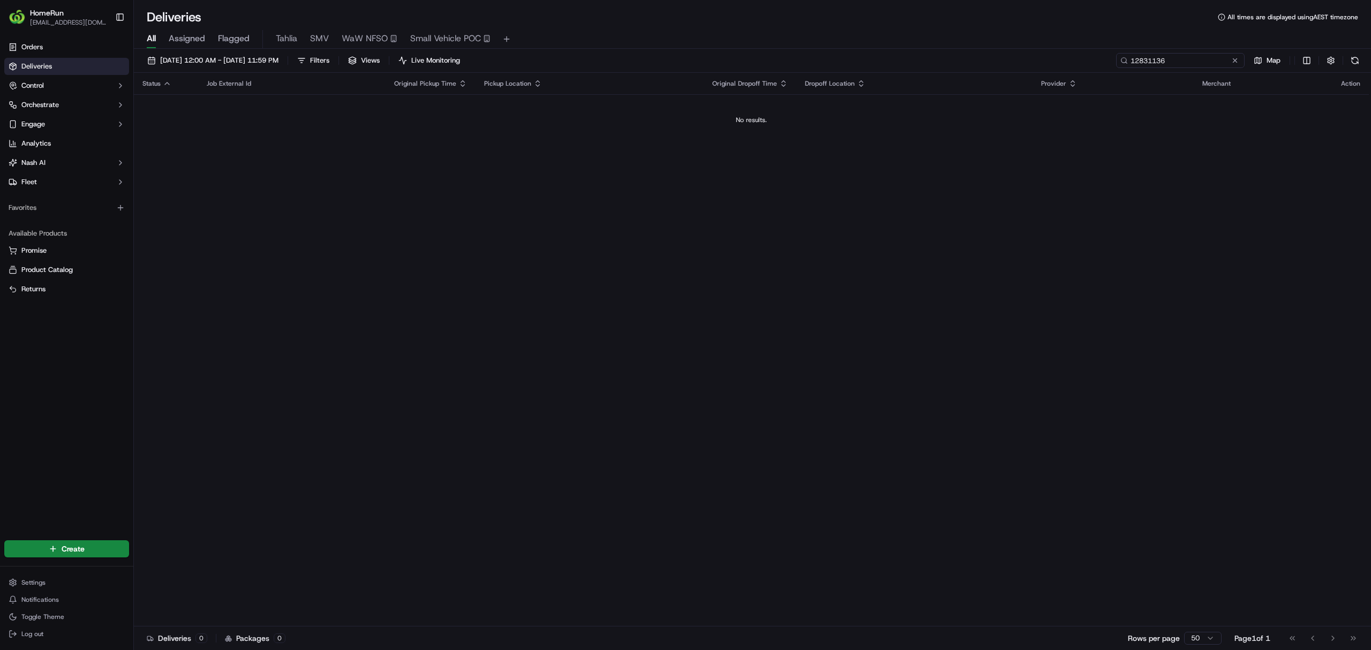
type input "12831136"
click at [1237, 59] on button at bounding box center [1235, 60] width 11 height 11
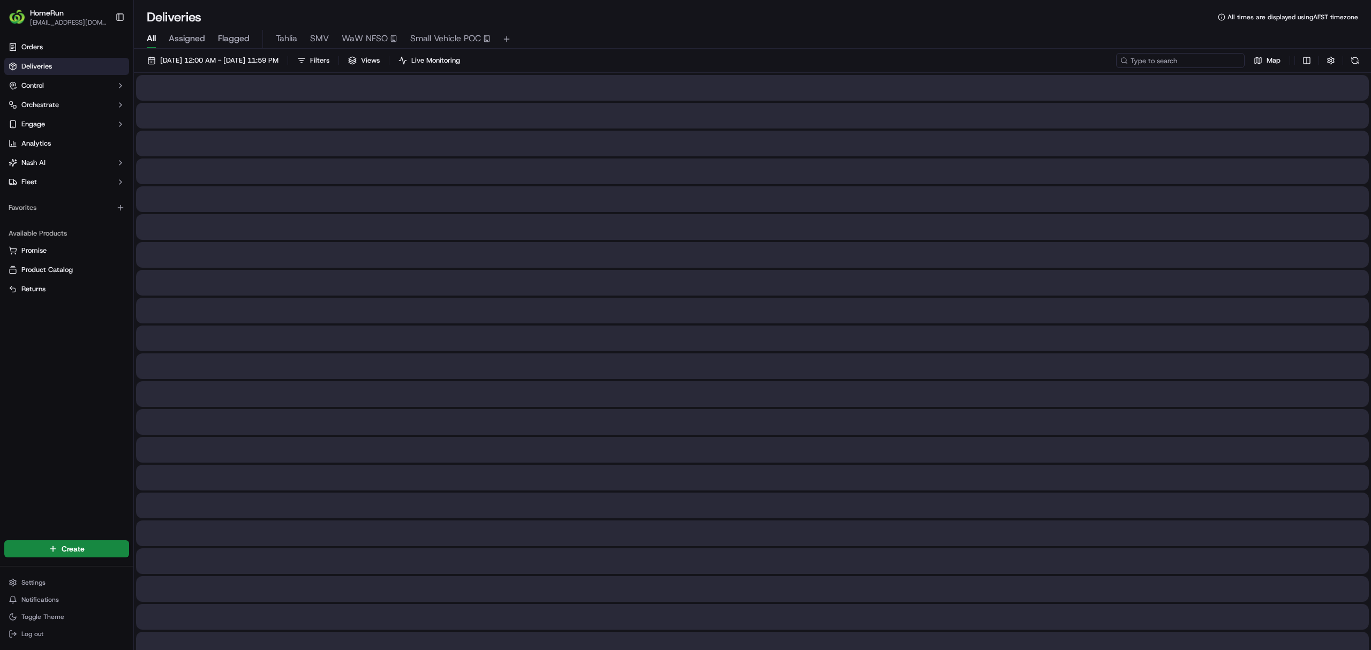
paste input "270184654"
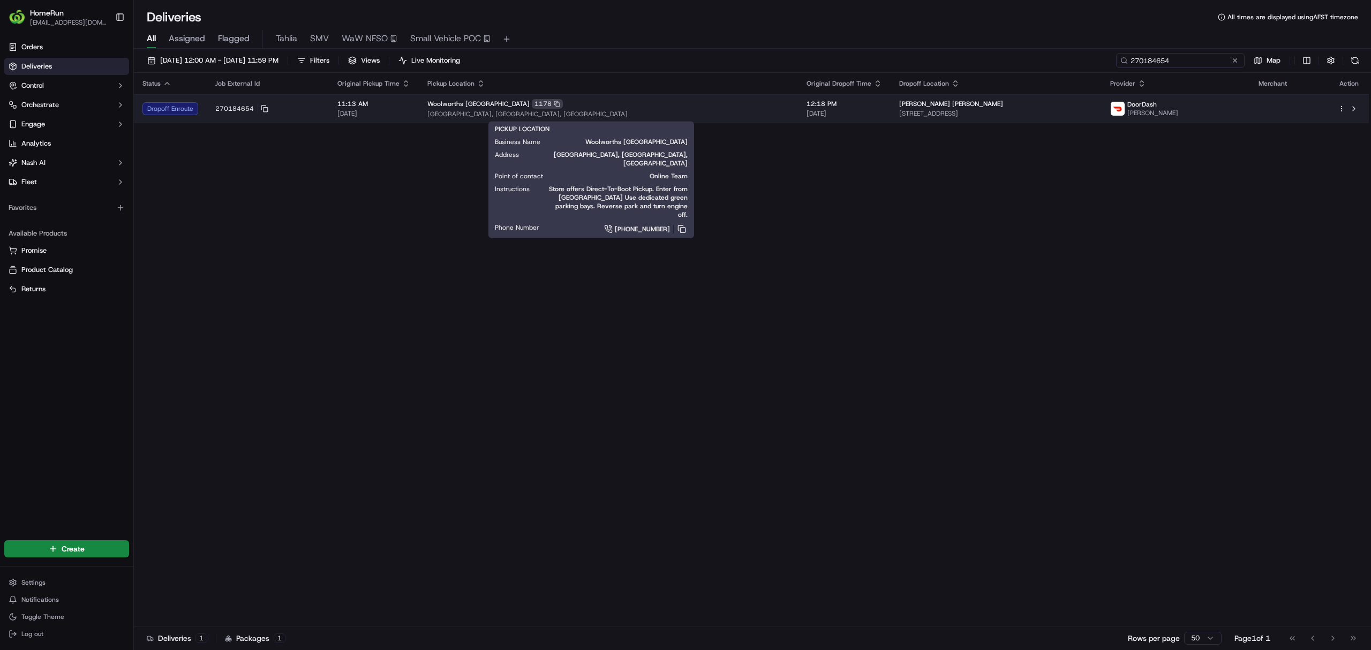
type input "270184654"
click at [701, 116] on span "Cnr Bay And Park Streets, Port Macquarie, NSW 2444, AU" at bounding box center [608, 114] width 362 height 9
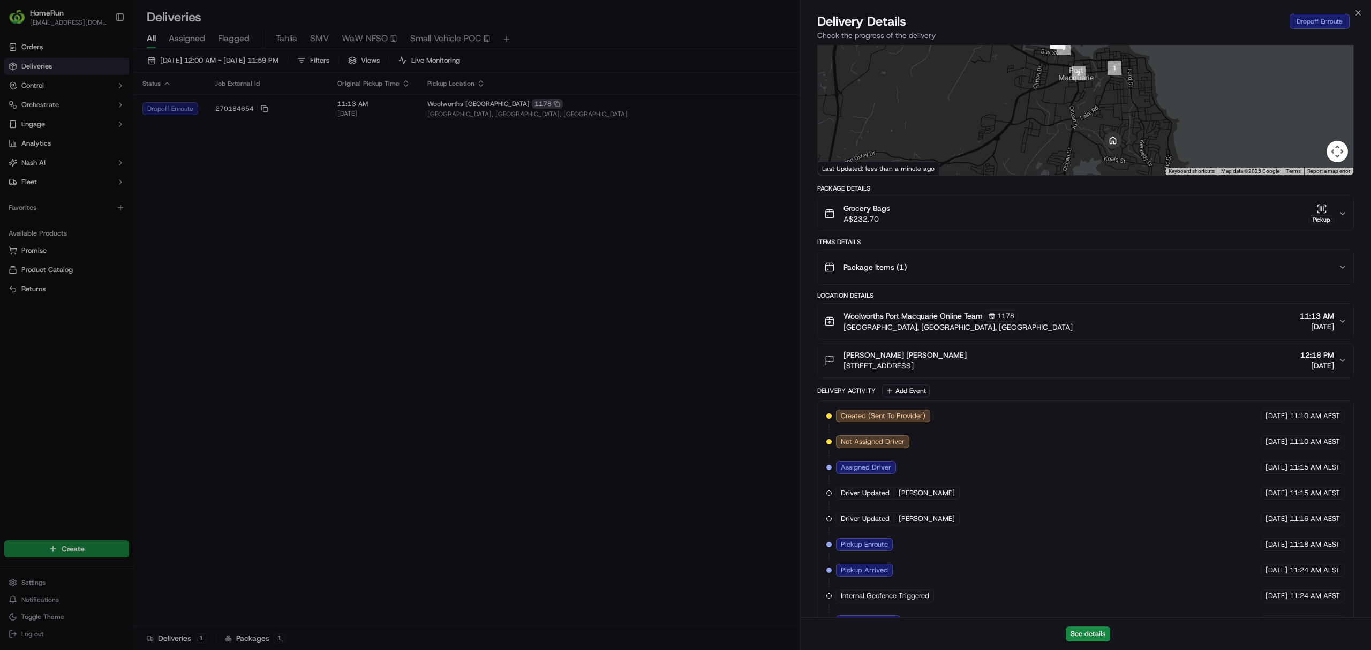
scroll to position [129, 0]
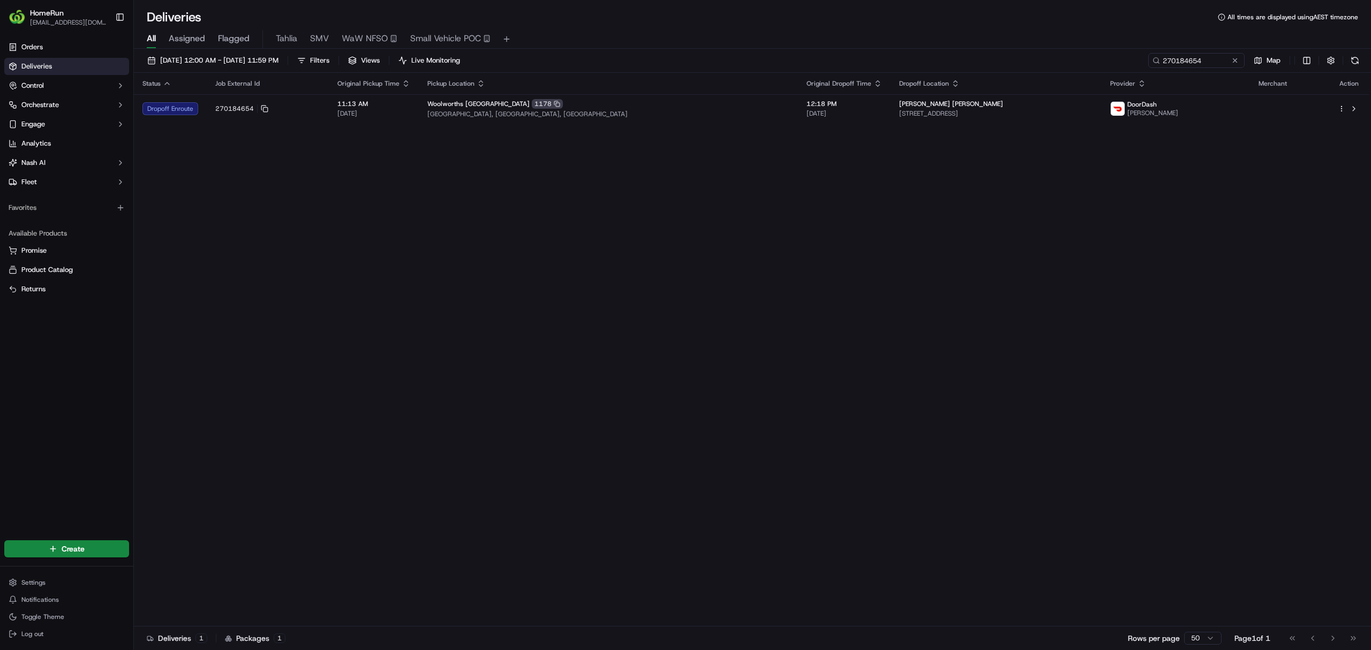
click at [690, 125] on div "Status Job External Id Original Pickup Time Pickup Location Original Dropoff Ti…" at bounding box center [751, 350] width 1235 height 554
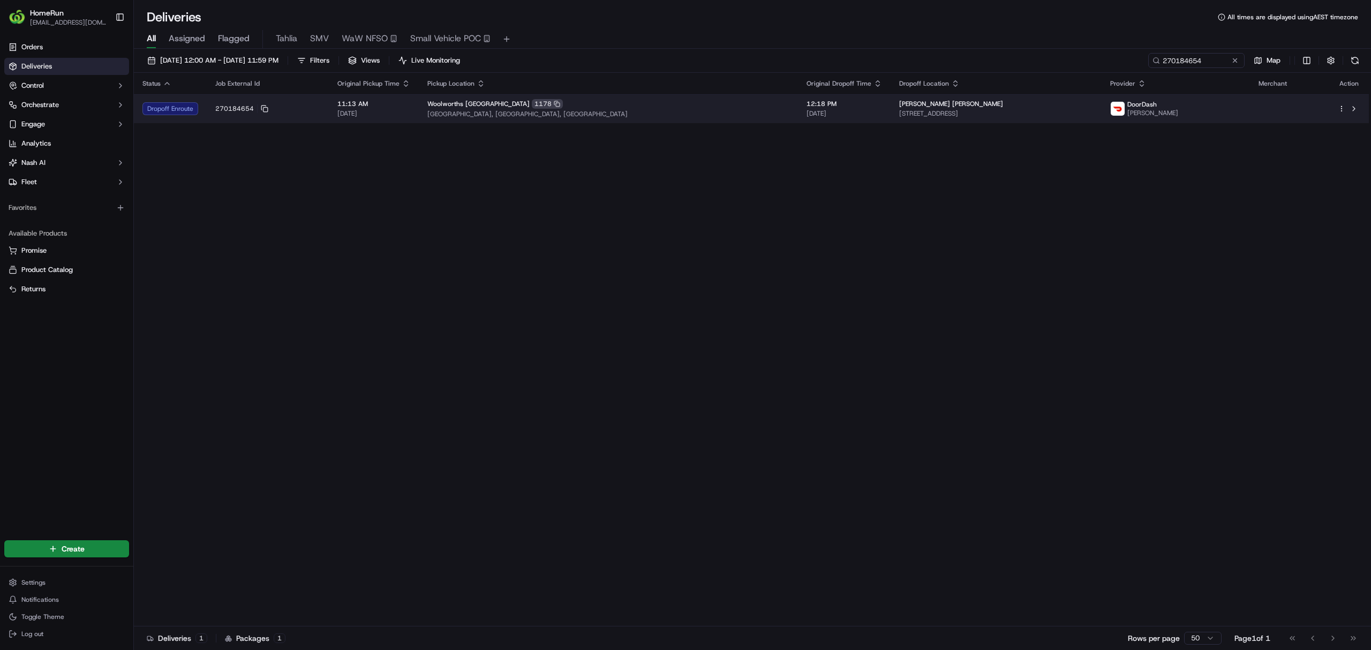
click at [690, 111] on span "Cnr Bay And Park Streets, Port Macquarie, NSW 2444, AU" at bounding box center [608, 114] width 362 height 9
click at [664, 107] on div "Woolworths Port Macquarie 1178" at bounding box center [608, 104] width 362 height 10
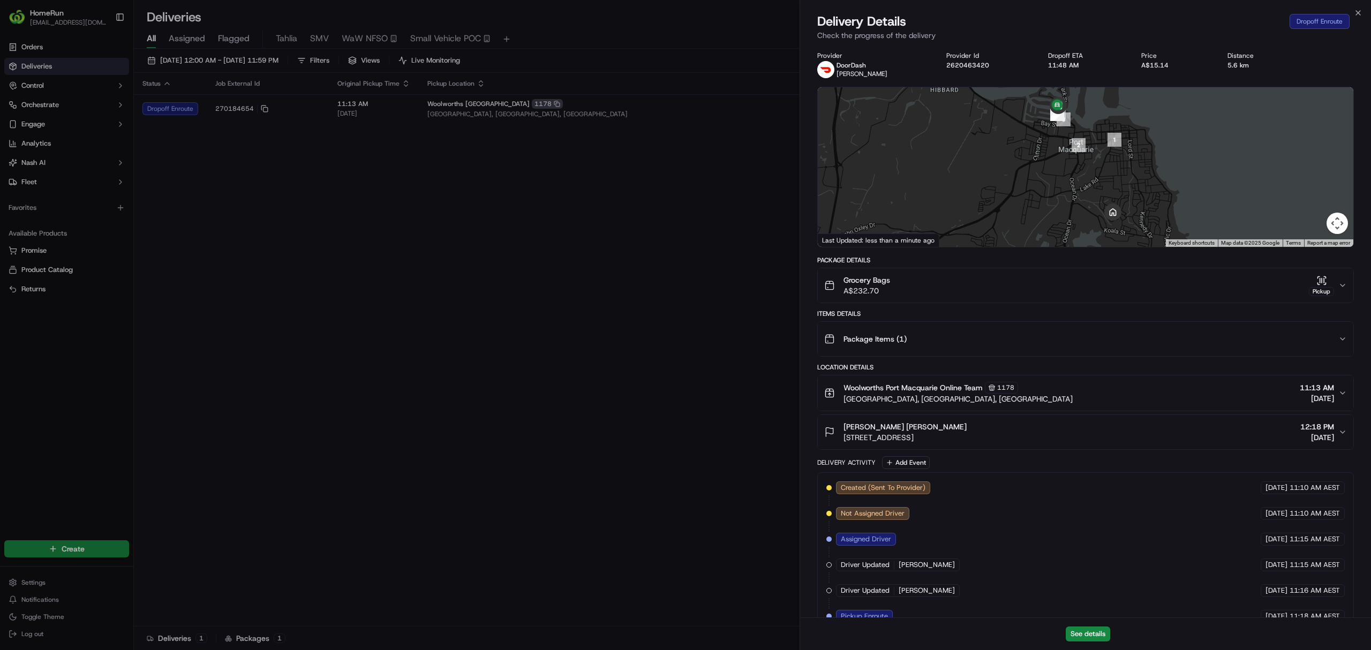
drag, startPoint x: 397, startPoint y: 311, endPoint x: 408, endPoint y: 305, distance: 13.0
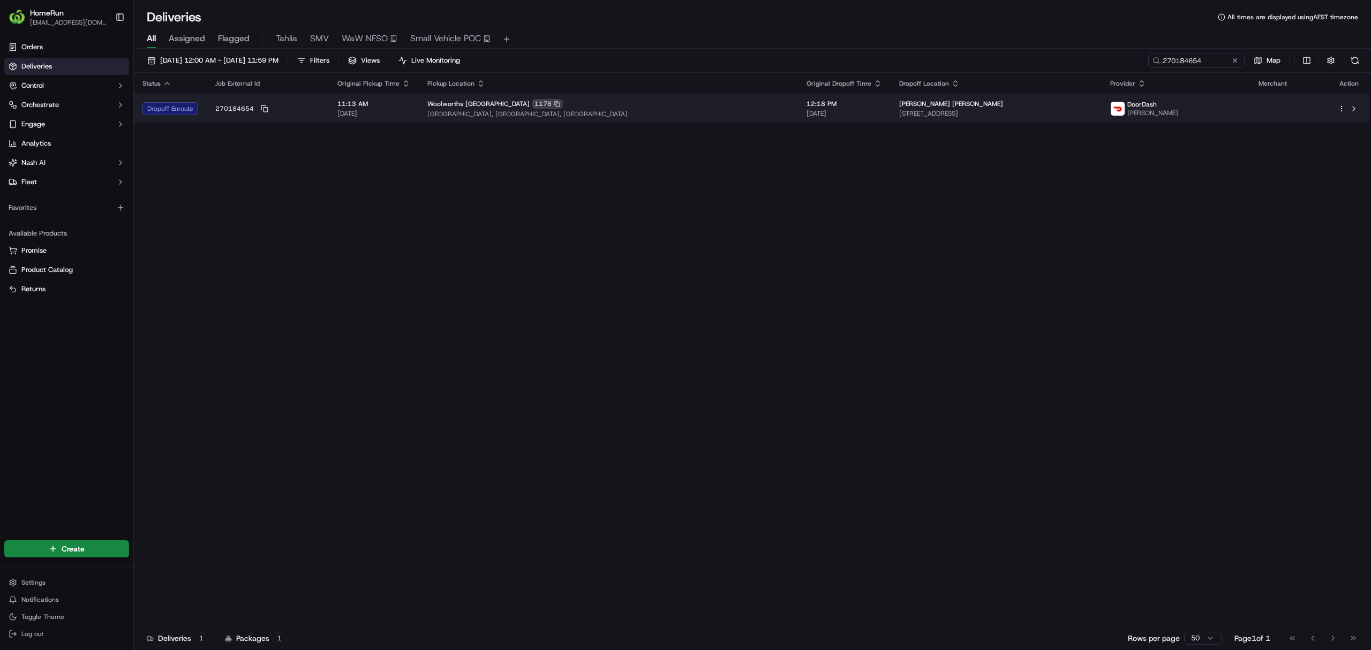
click at [1036, 112] on span "25 Hamlyn Dr, Port Macquarie, NSW 2444, AU" at bounding box center [996, 113] width 194 height 9
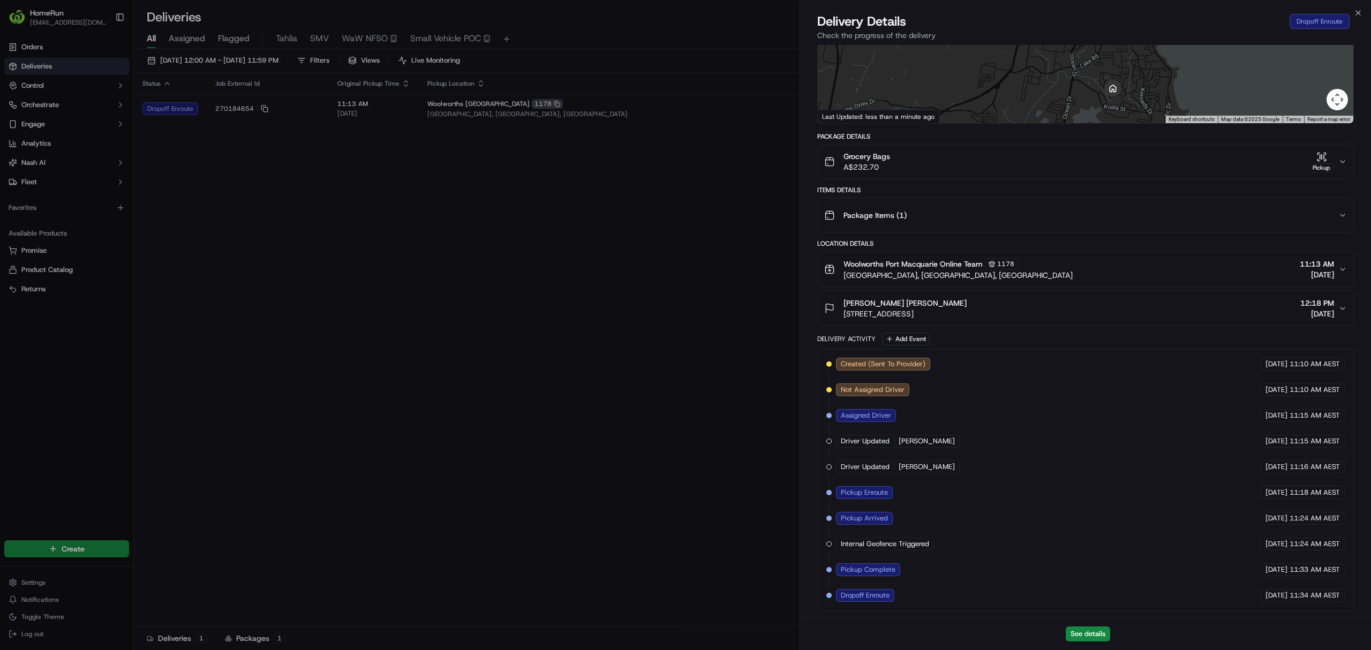
drag, startPoint x: 733, startPoint y: 408, endPoint x: 724, endPoint y: 407, distance: 8.6
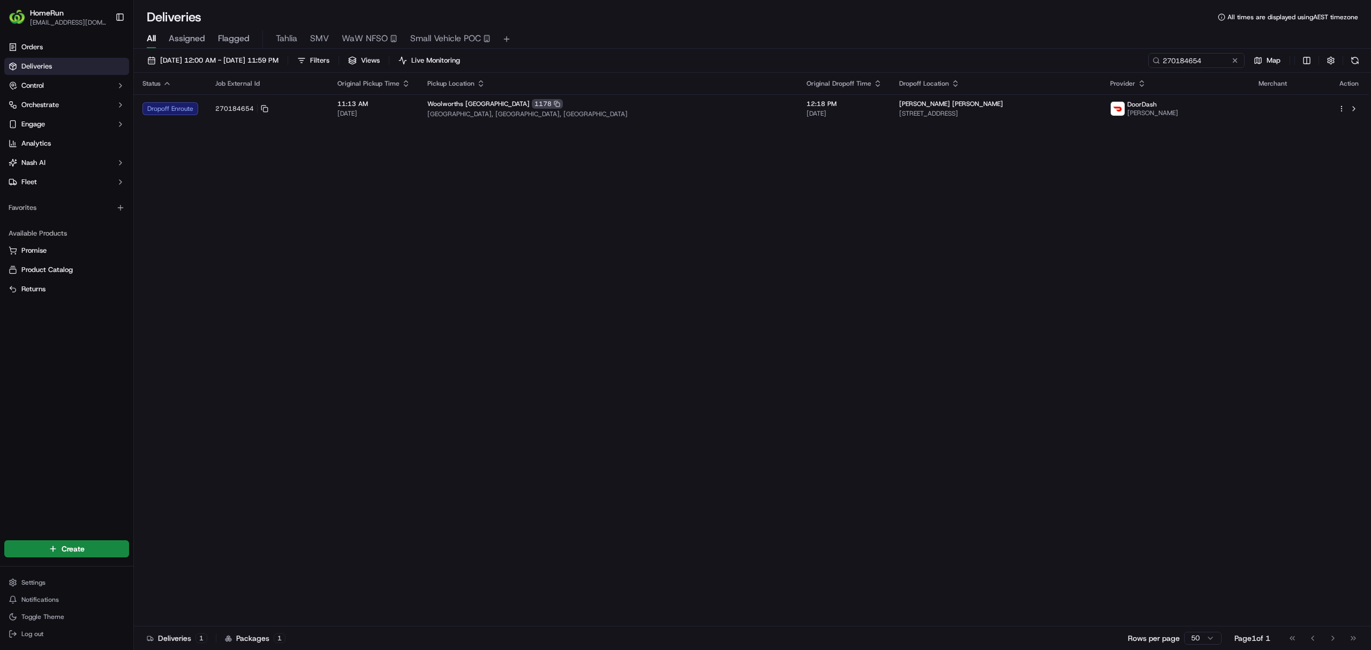
click at [714, 325] on div "Status Job External Id Original Pickup Time Pickup Location Original Dropoff Ti…" at bounding box center [751, 350] width 1235 height 554
click at [599, 294] on div "Status Job External Id Original Pickup Time Pickup Location Original Dropoff Ti…" at bounding box center [751, 350] width 1235 height 554
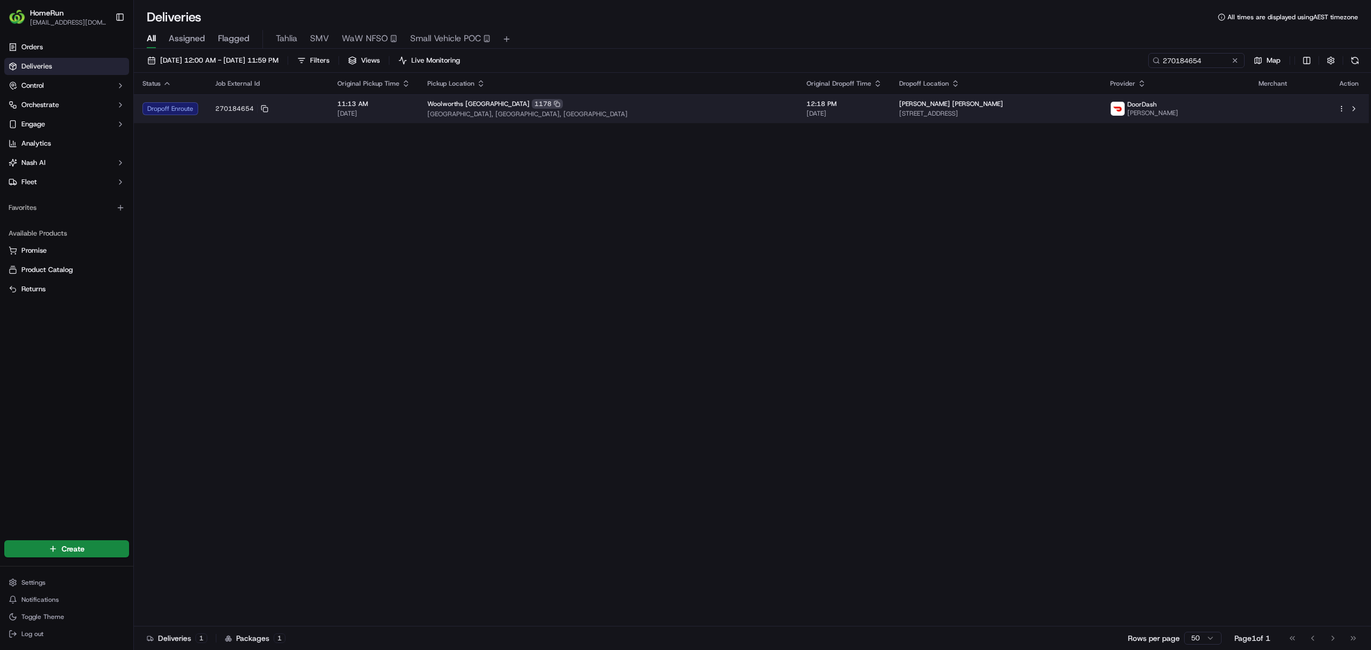
click at [314, 116] on td "270184654" at bounding box center [268, 108] width 122 height 29
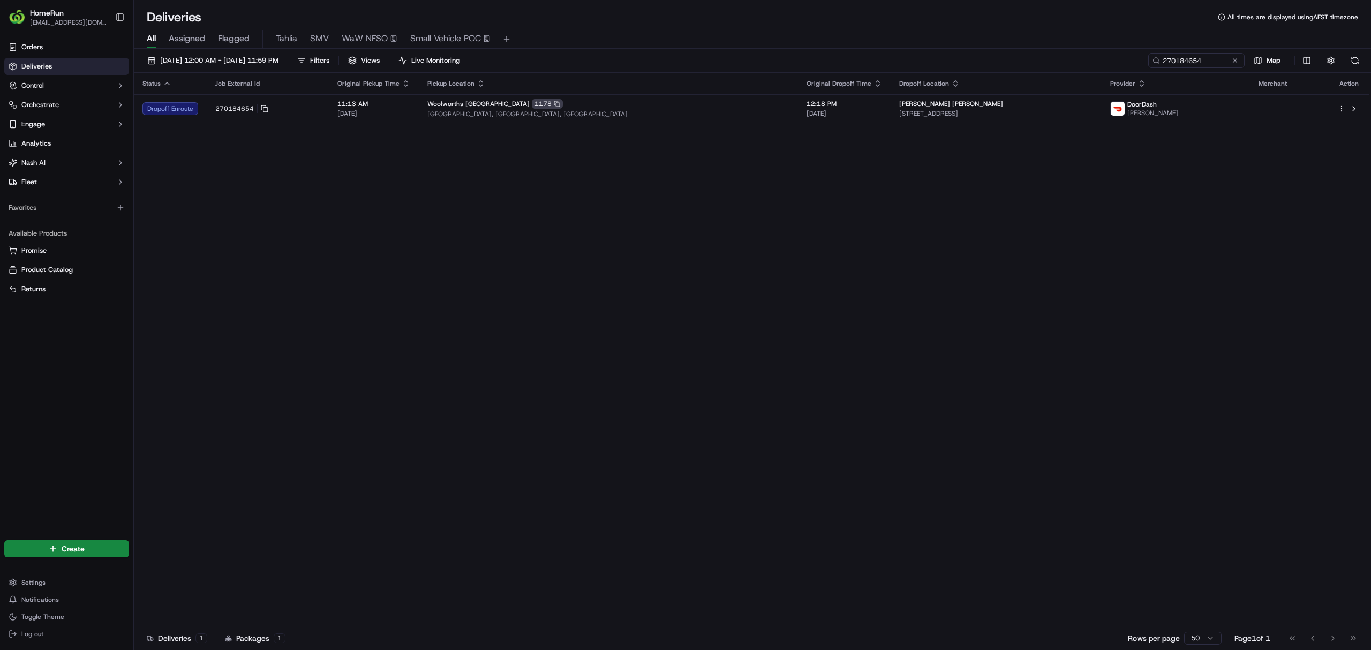
click at [424, 303] on div "Status Job External Id Original Pickup Time Pickup Location Original Dropoff Ti…" at bounding box center [751, 350] width 1235 height 554
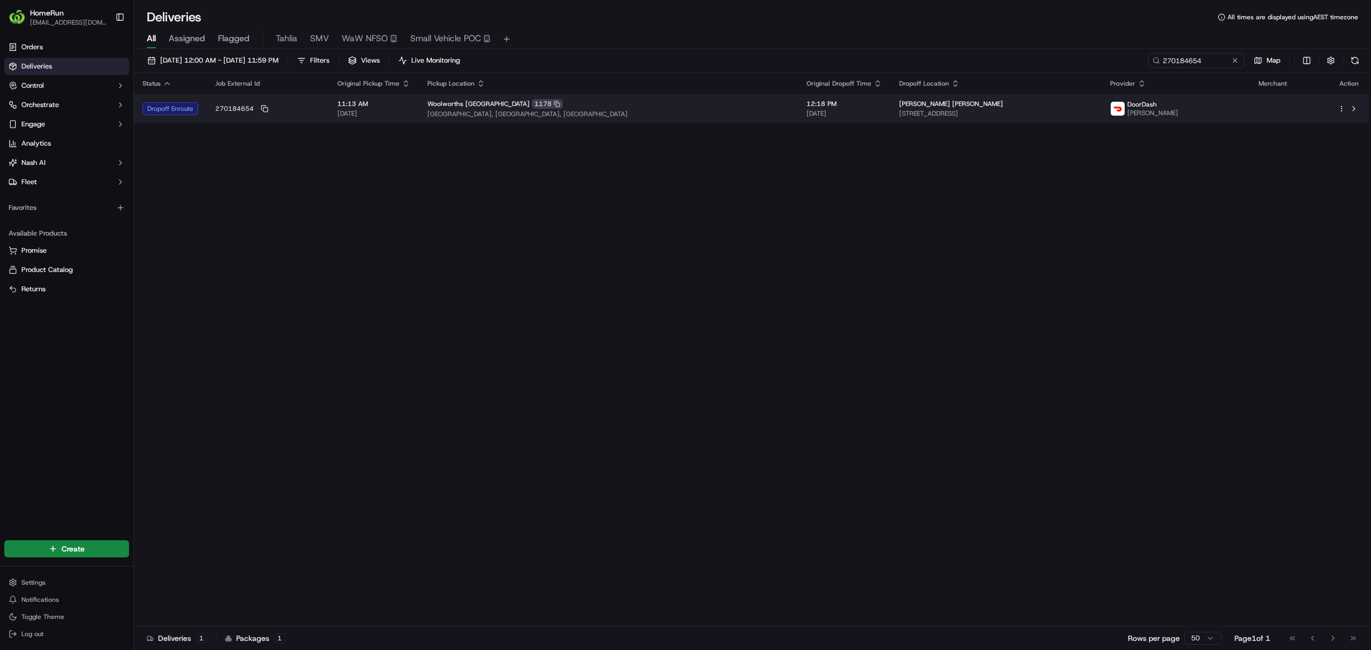
click at [665, 112] on span "Cnr Bay And Park Streets, Port Macquarie, NSW 2444, AU" at bounding box center [608, 114] width 362 height 9
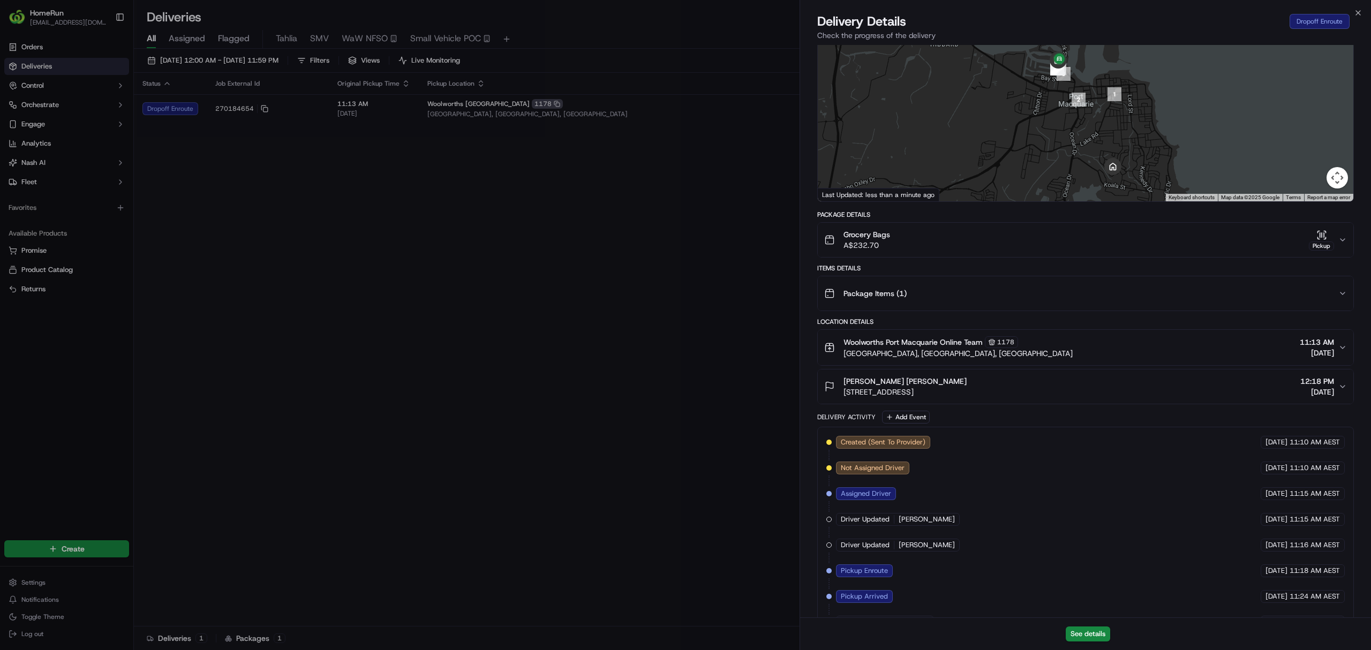
scroll to position [0, 0]
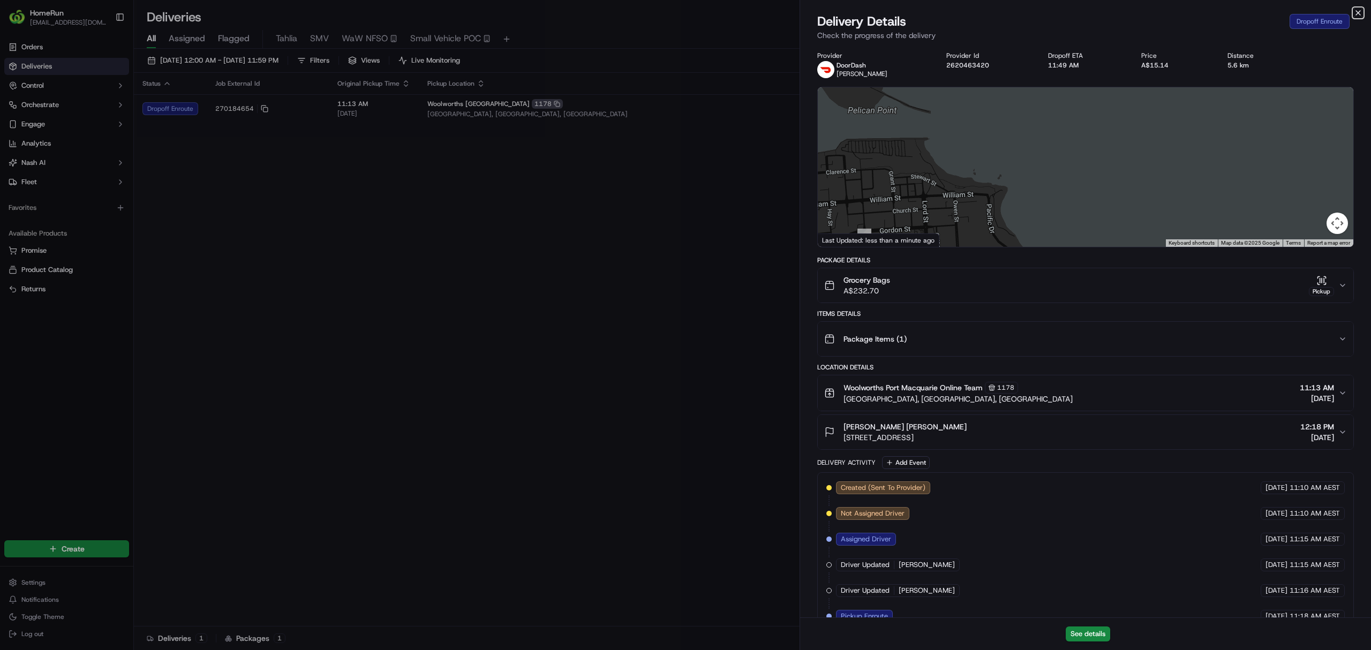
click at [1359, 13] on icon "button" at bounding box center [1358, 13] width 9 height 9
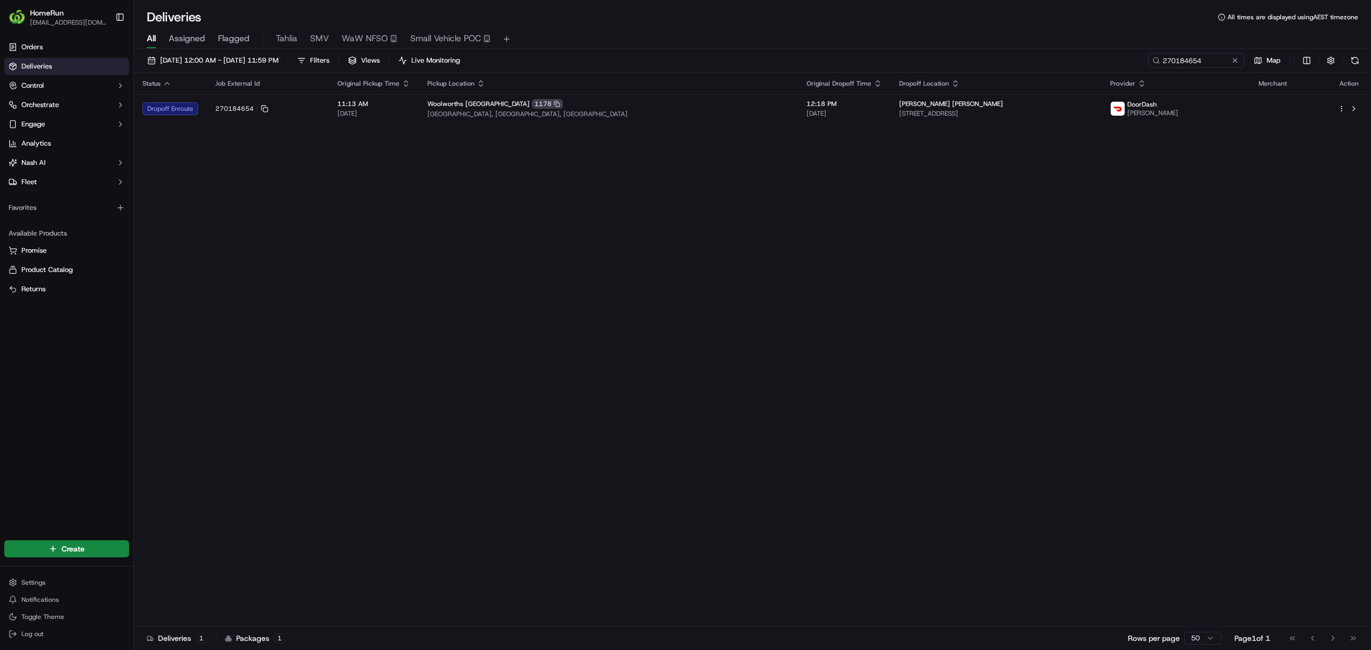
click at [1093, 207] on div "Status Job External Id Original Pickup Time Pickup Location Original Dropoff Ti…" at bounding box center [751, 350] width 1235 height 554
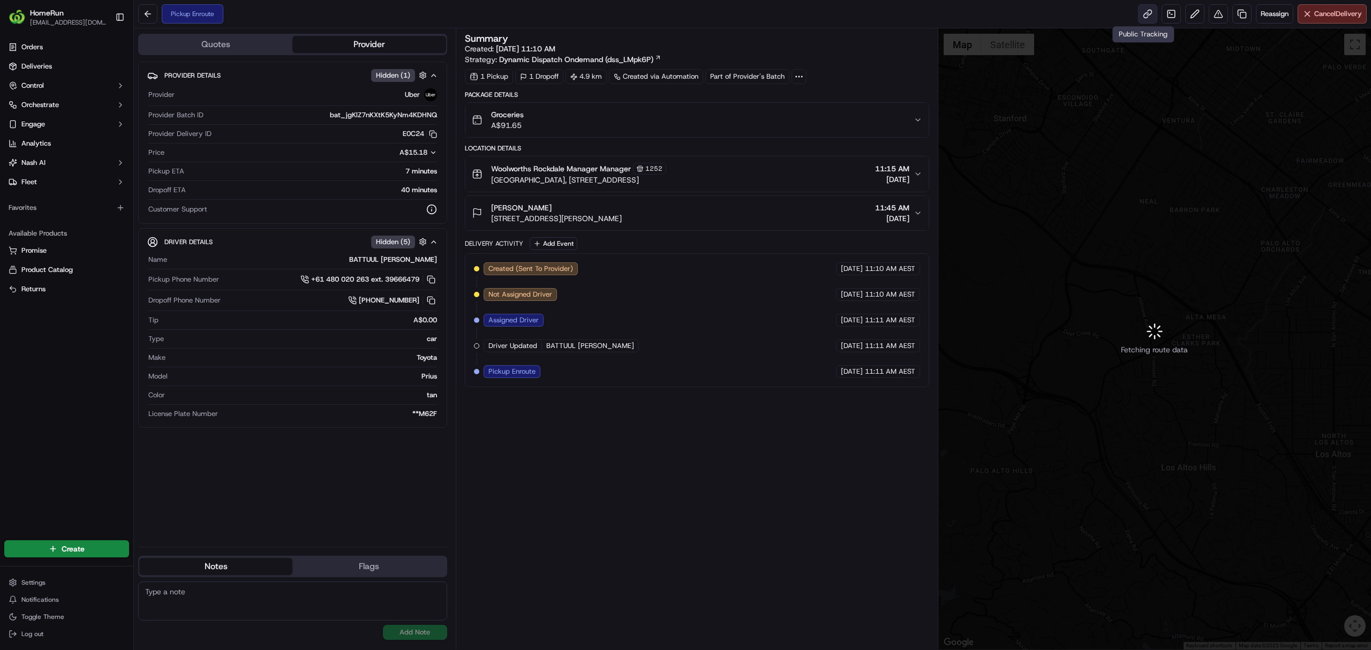
click at [1138, 12] on link at bounding box center [1147, 13] width 19 height 19
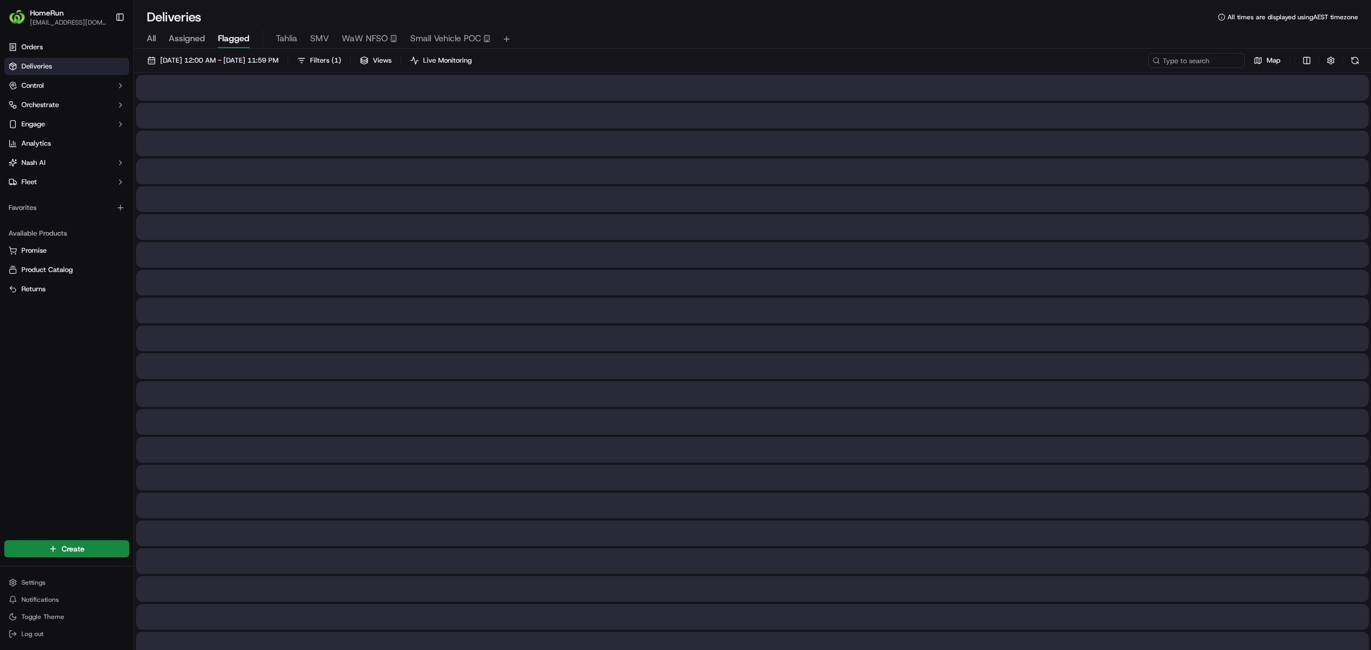
click at [150, 40] on span "All" at bounding box center [151, 38] width 9 height 13
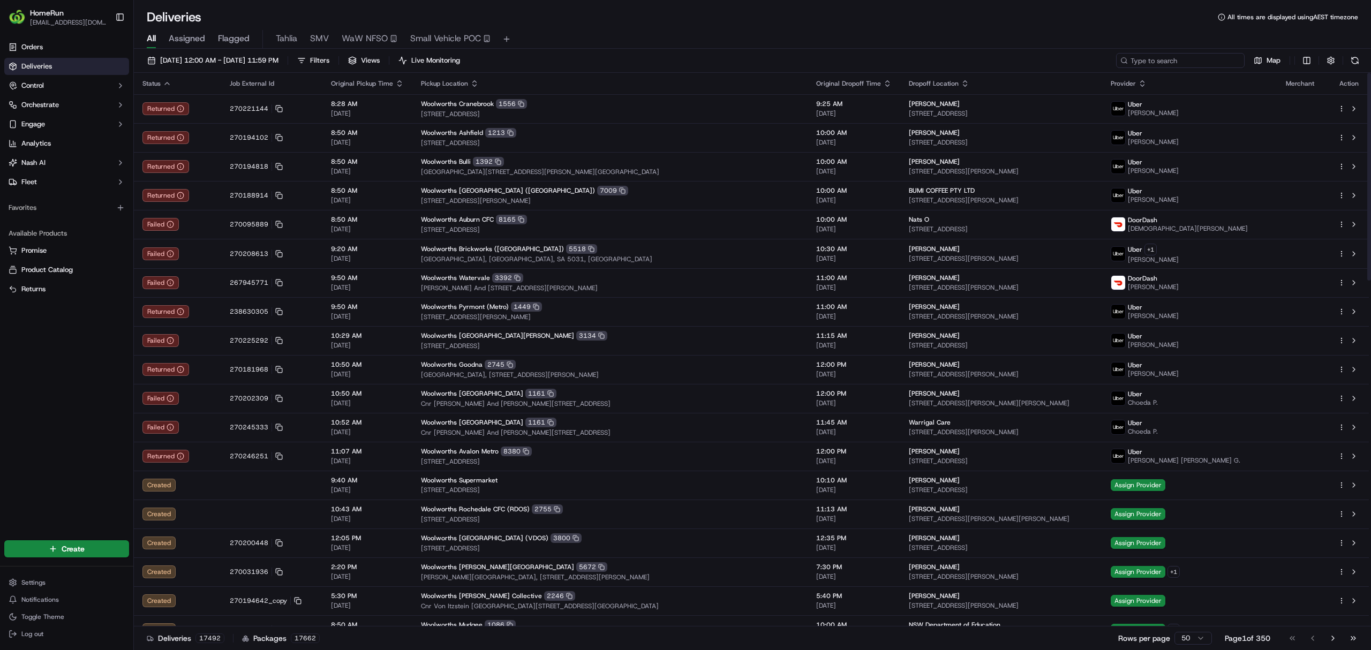
drag, startPoint x: 1191, startPoint y: 55, endPoint x: 1186, endPoint y: 61, distance: 8.4
click at [1096, 61] on input at bounding box center [1180, 60] width 129 height 15
paste input "270191098"
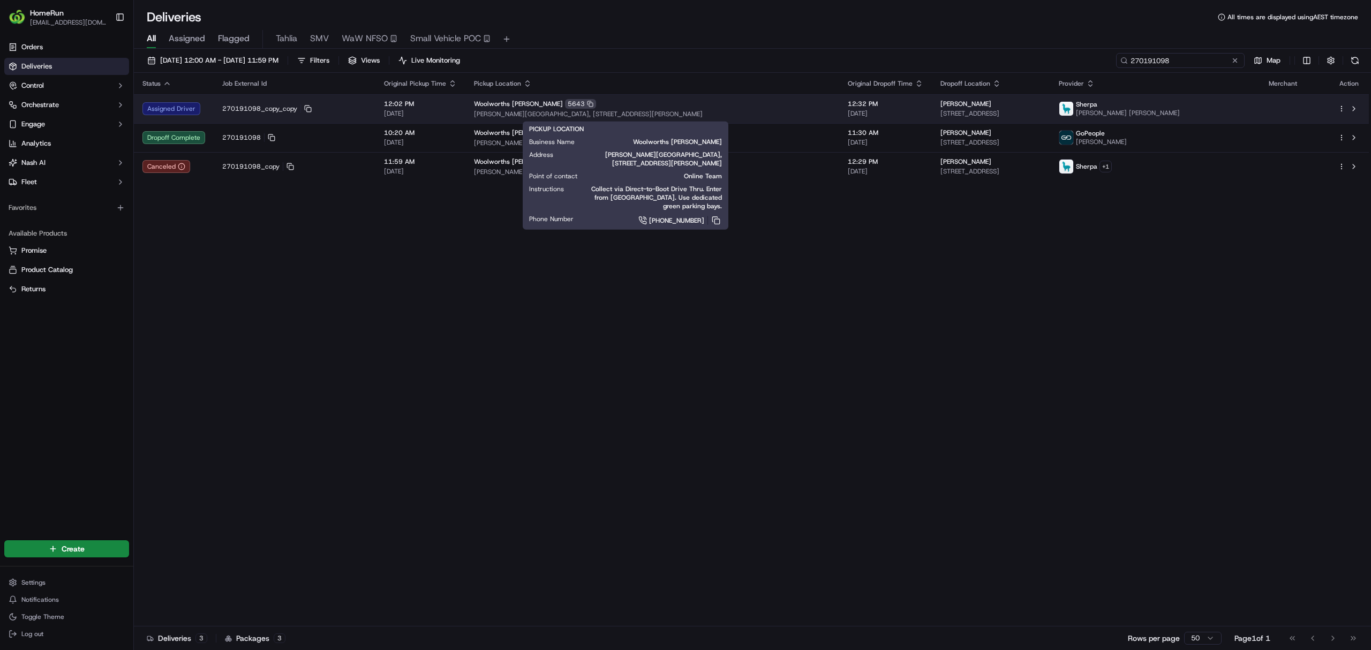
type input "270191098"
click at [762, 108] on div "Woolworths Newton 5643" at bounding box center [652, 104] width 357 height 10
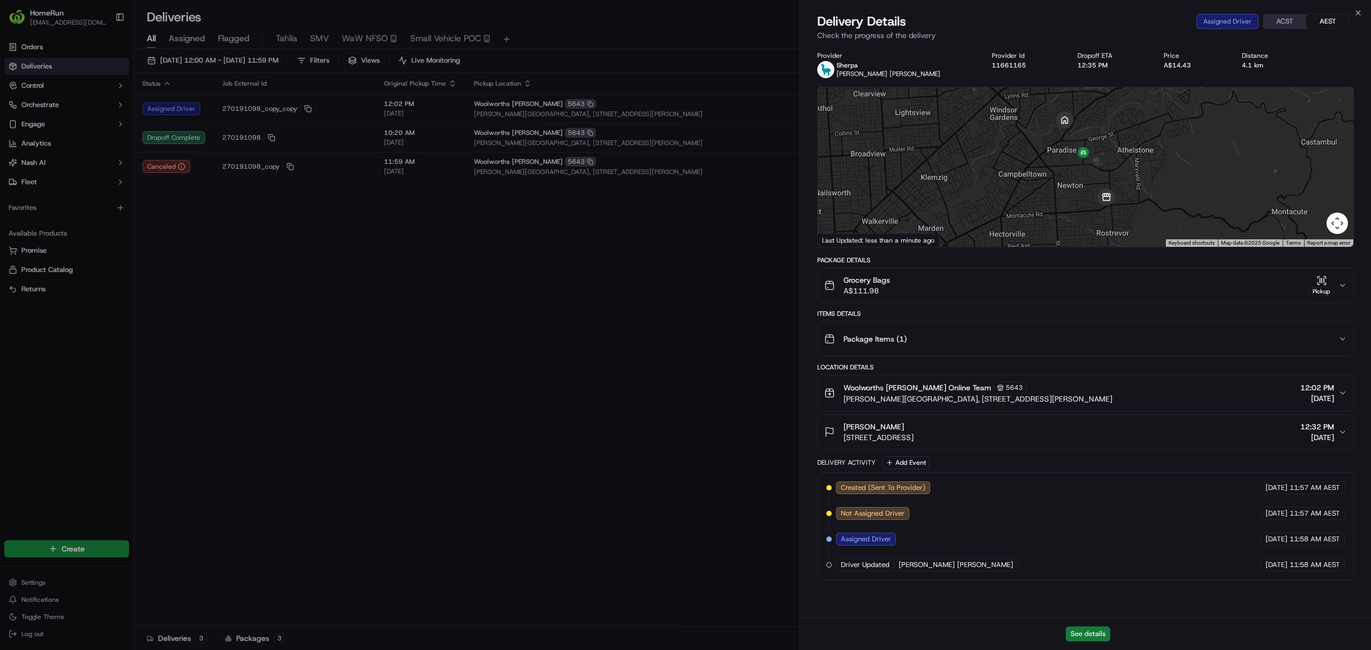
click at [1087, 495] on button "See details" at bounding box center [1088, 634] width 44 height 15
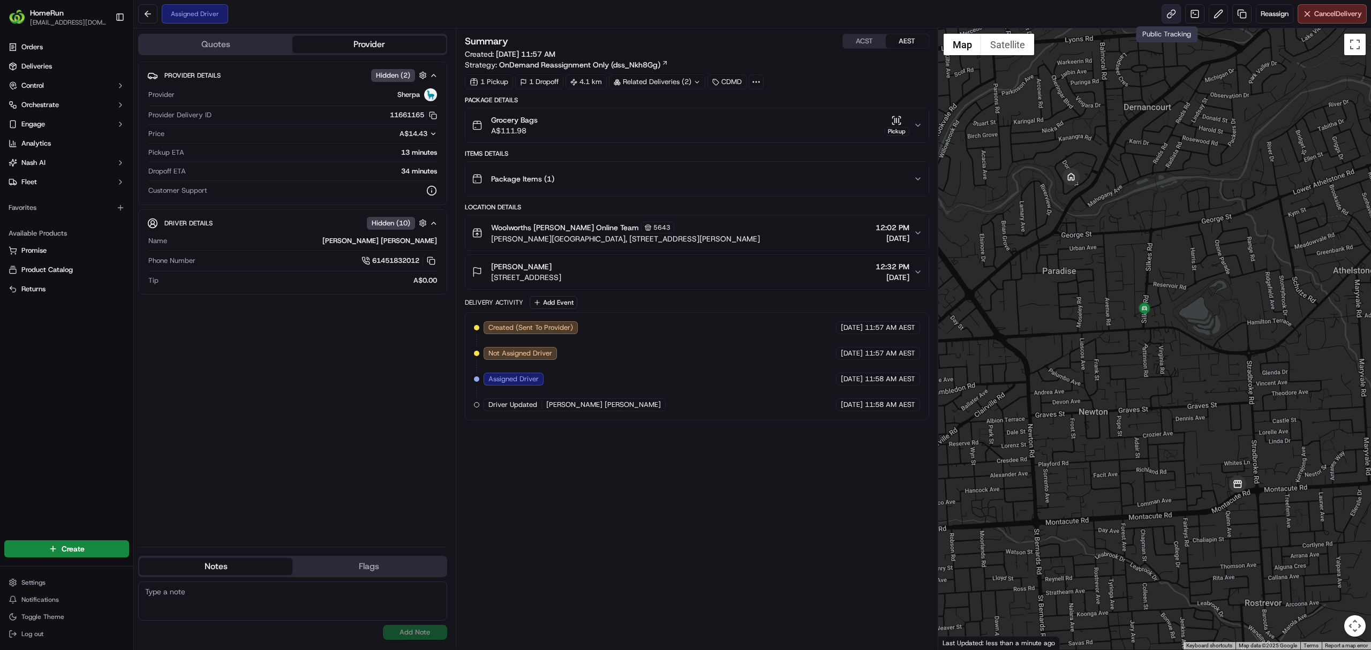
click at [1162, 13] on link at bounding box center [1171, 13] width 19 height 19
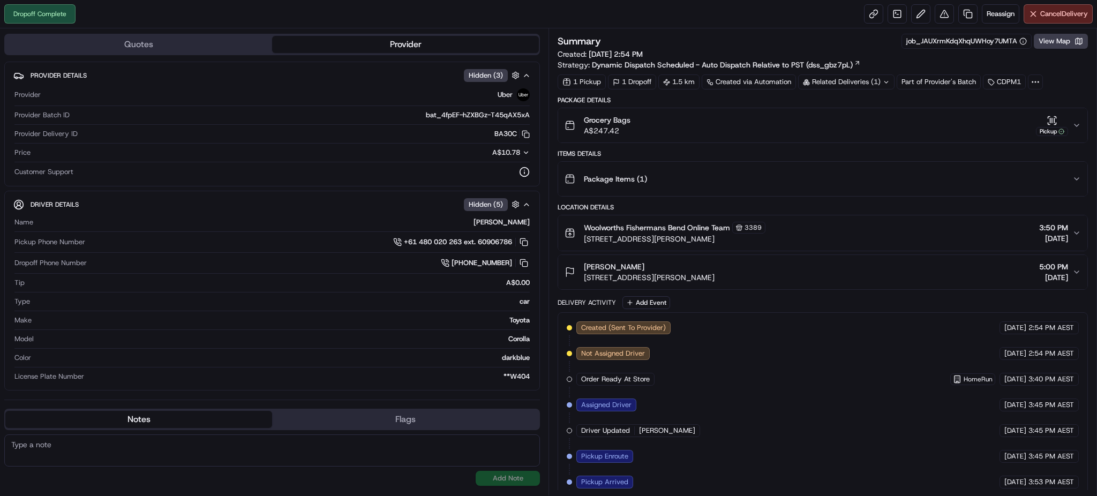
click at [872, 79] on div "Related Deliveries (1)" at bounding box center [846, 81] width 96 height 15
drag, startPoint x: 840, startPoint y: 124, endPoint x: 882, endPoint y: 126, distance: 41.3
click at [882, 126] on td "269753947" at bounding box center [901, 125] width 127 height 19
click at [861, 124] on span "269753947" at bounding box center [861, 126] width 39 height 10
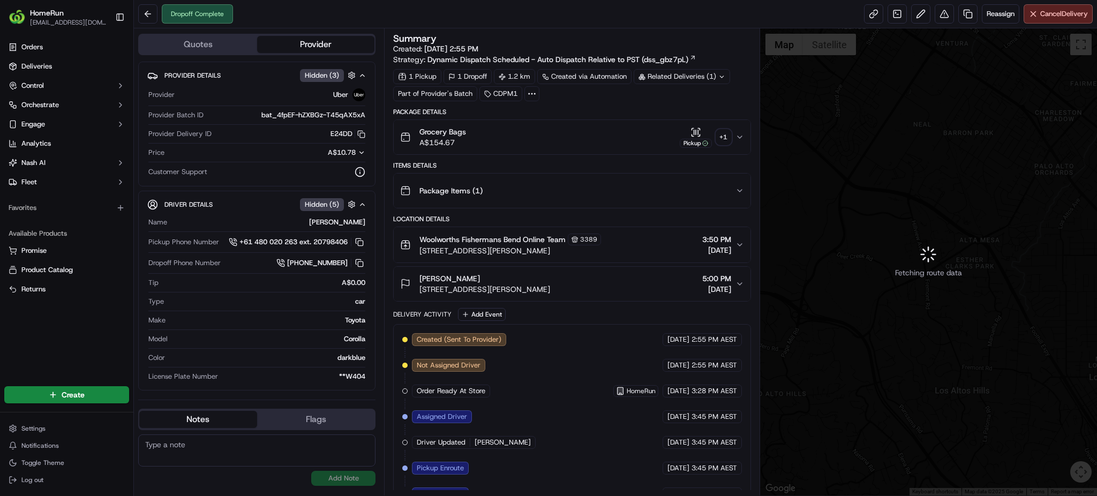
click at [721, 134] on div "+ 1" at bounding box center [723, 137] width 15 height 15
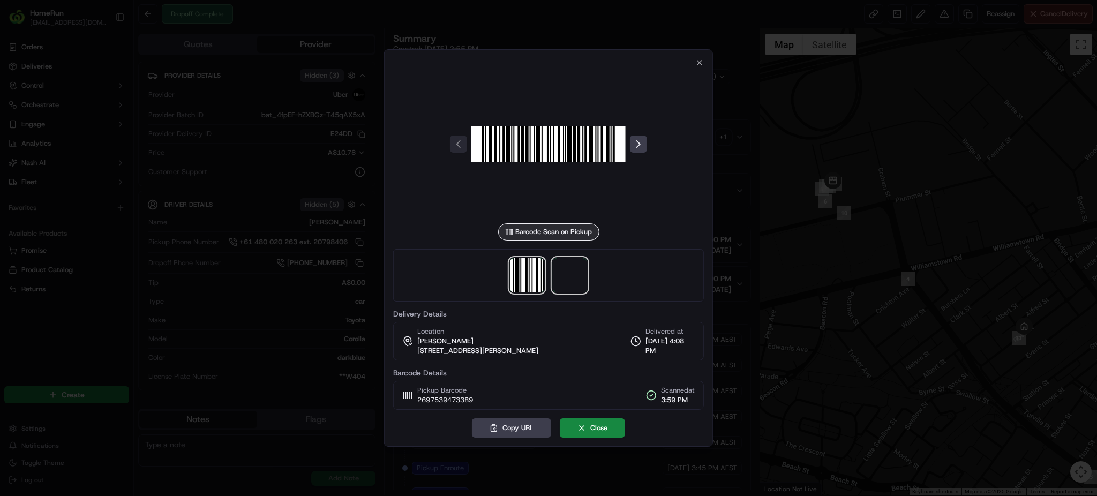
drag, startPoint x: 567, startPoint y: 276, endPoint x: 554, endPoint y: 276, distance: 12.3
click at [562, 276] on span at bounding box center [570, 275] width 34 height 34
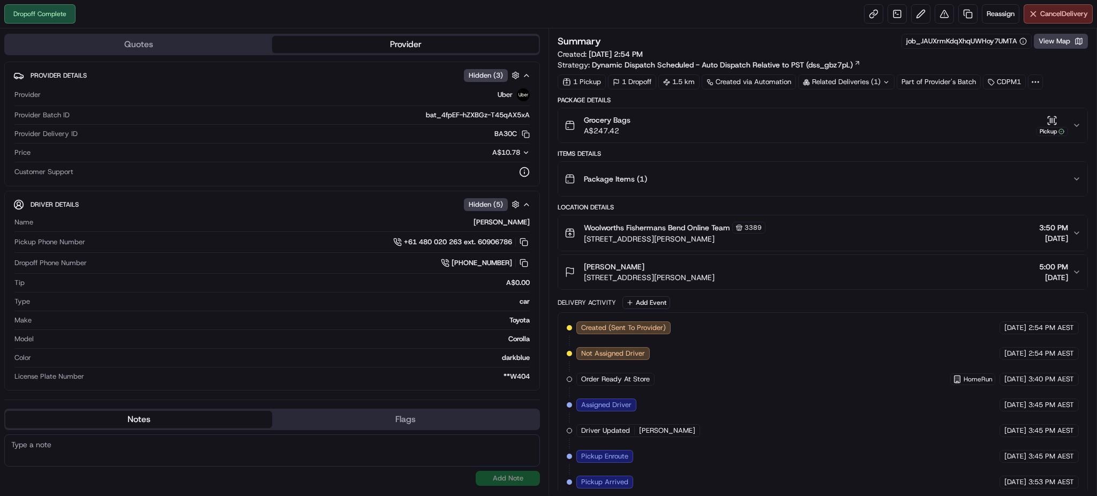
click at [848, 81] on div "Related Deliveries (1)" at bounding box center [846, 81] width 96 height 15
click at [853, 126] on span "269753947" at bounding box center [861, 126] width 39 height 10
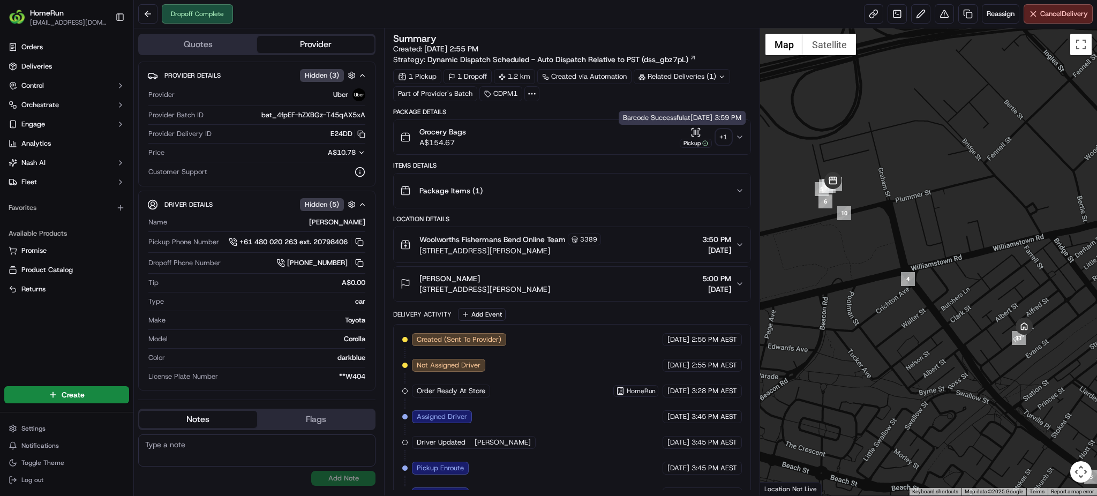
click at [723, 135] on div "+ 1" at bounding box center [723, 137] width 15 height 15
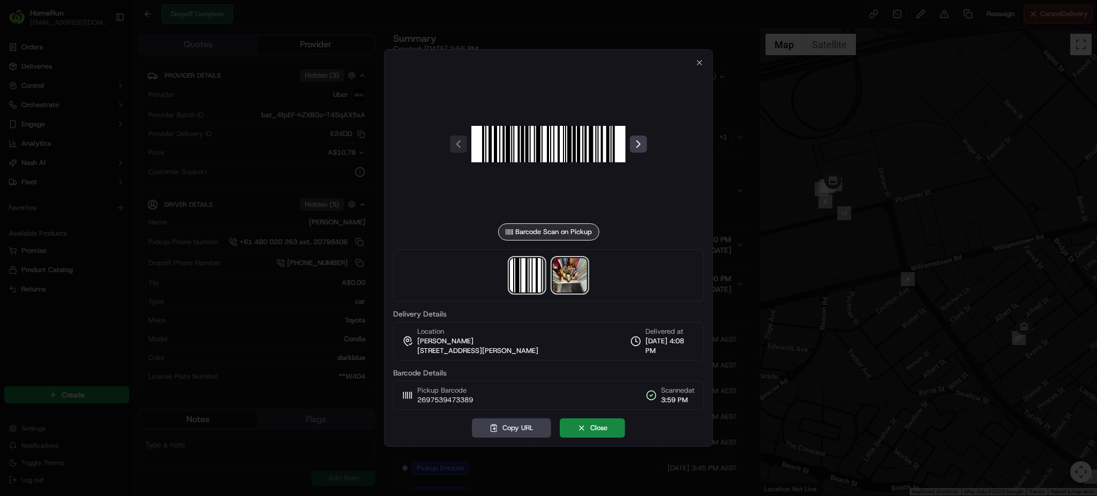
click at [566, 275] on img at bounding box center [570, 275] width 34 height 34
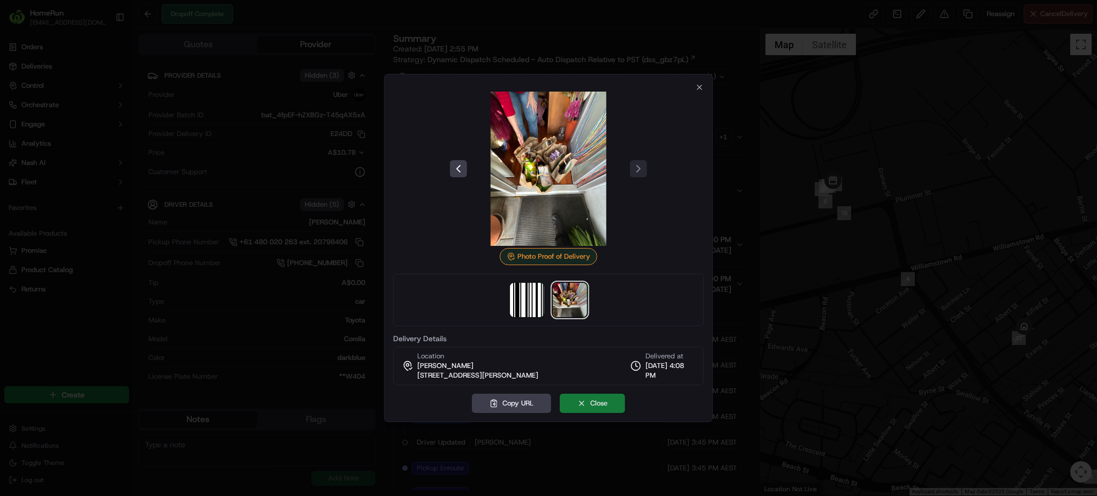
click at [592, 408] on button "Close" at bounding box center [592, 403] width 65 height 19
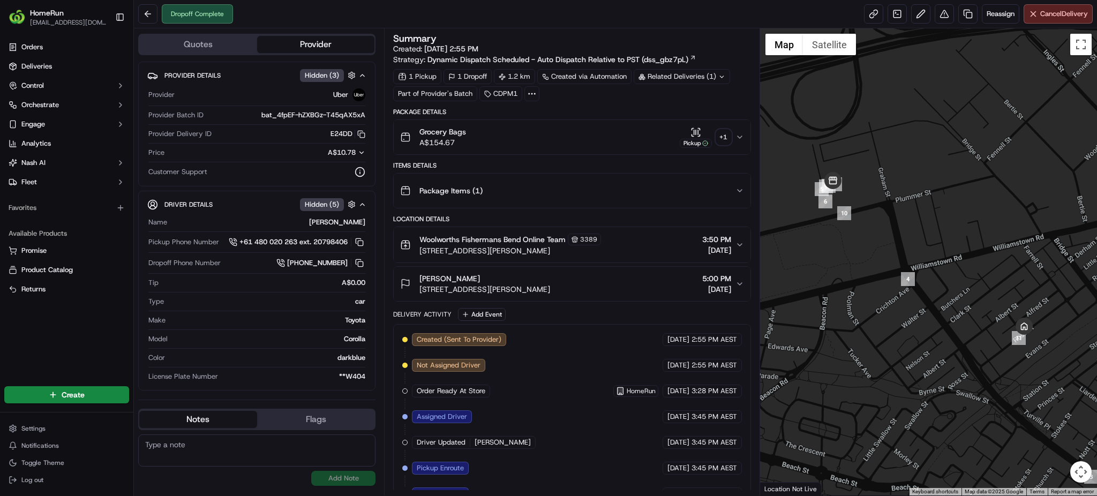
click at [738, 134] on icon "button" at bounding box center [739, 137] width 9 height 9
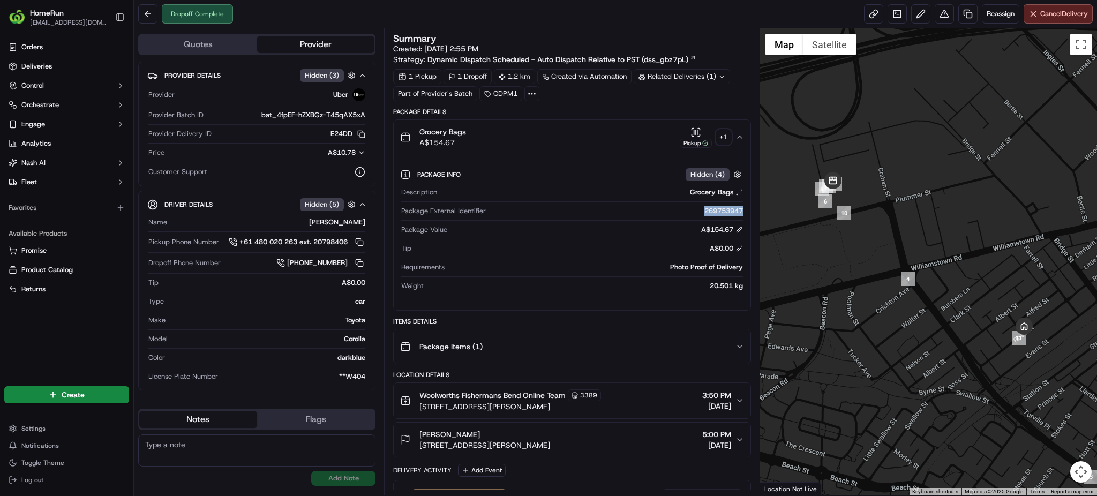
drag, startPoint x: 696, startPoint y: 215, endPoint x: 743, endPoint y: 209, distance: 48.0
click at [743, 209] on div "Description Grocery Bags Package External Identifier 269753947 Package Value A$…" at bounding box center [571, 239] width 343 height 112
copy div "269753947"
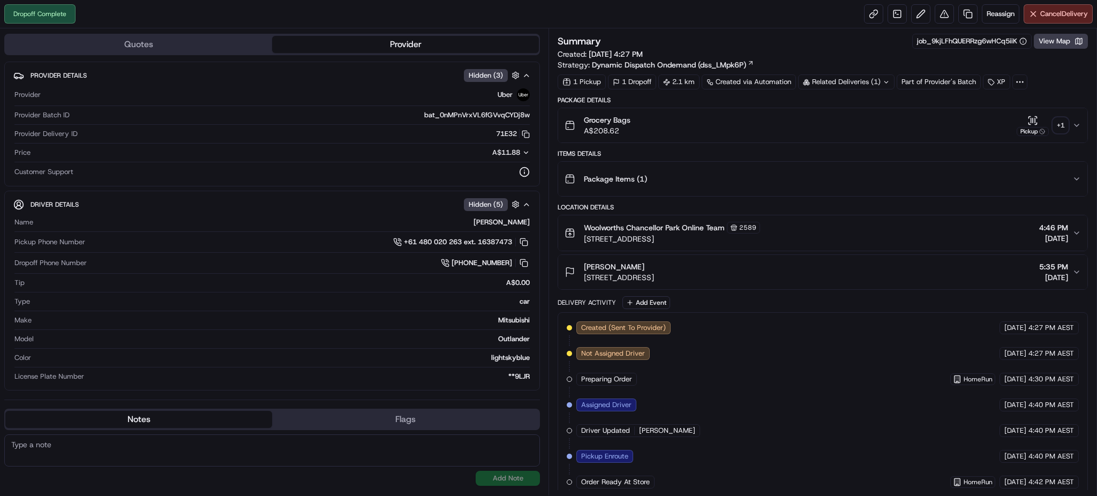
click at [879, 84] on div "Related Deliveries (1)" at bounding box center [846, 81] width 96 height 15
click at [877, 82] on div "Related Deliveries (1)" at bounding box center [846, 81] width 96 height 15
